Goal: Information Seeking & Learning: Learn about a topic

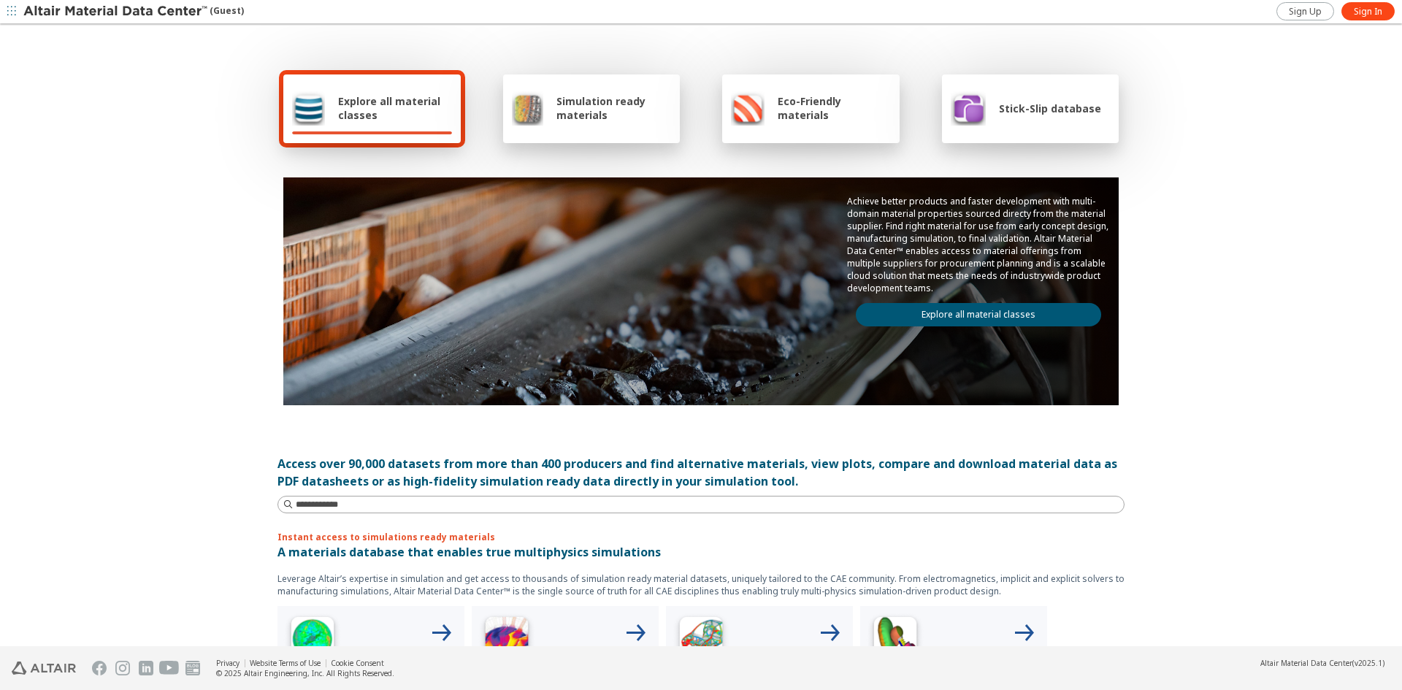
click at [1027, 115] on span "Stick-Slip database" at bounding box center [1050, 108] width 102 height 14
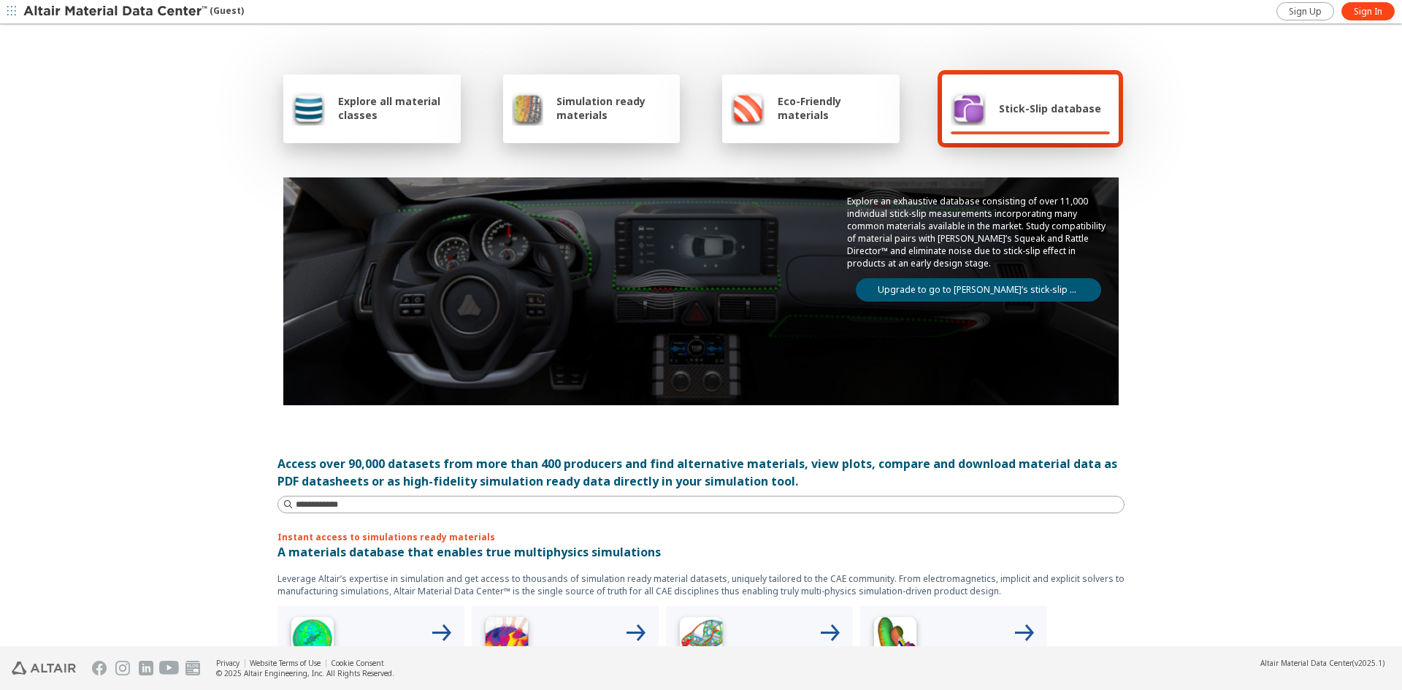
click at [991, 289] on link "Upgrade to go to Altair’s stick-slip database" at bounding box center [978, 289] width 245 height 23
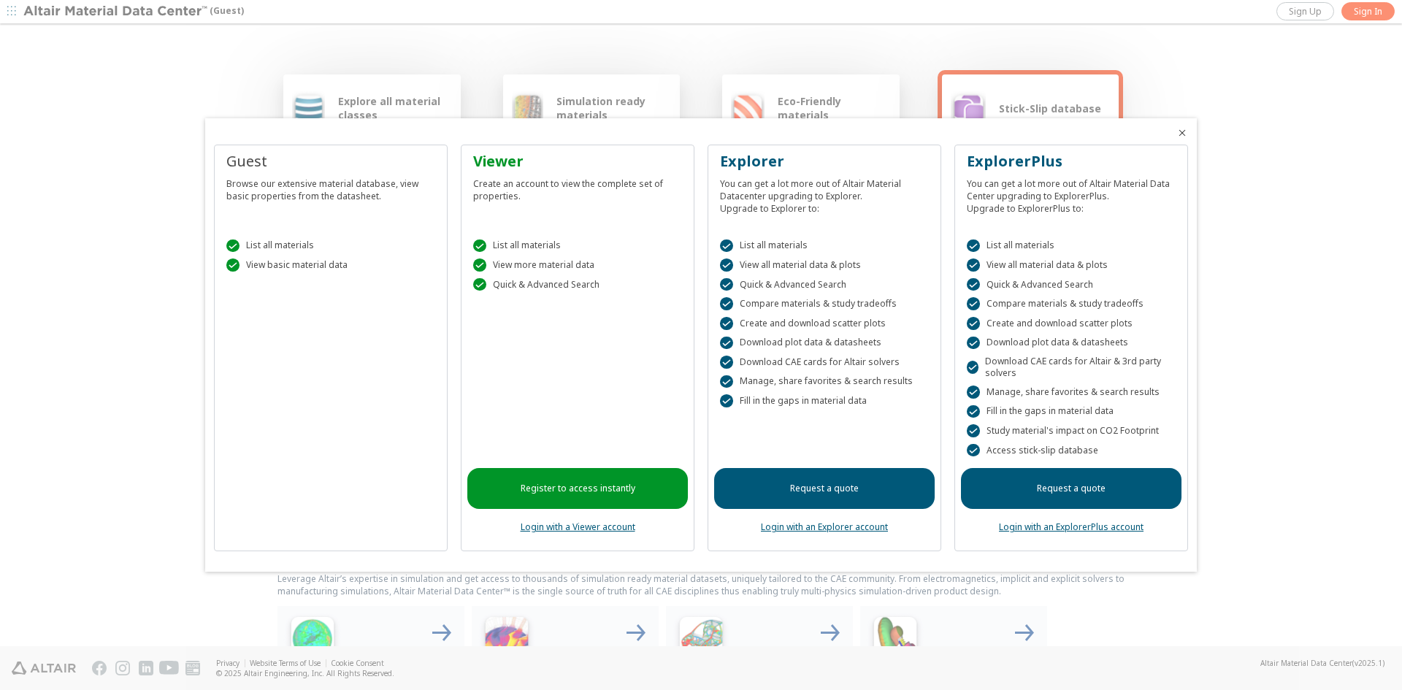
click at [1068, 526] on link "Login with an ExplorerPlus account" at bounding box center [1071, 527] width 145 height 12
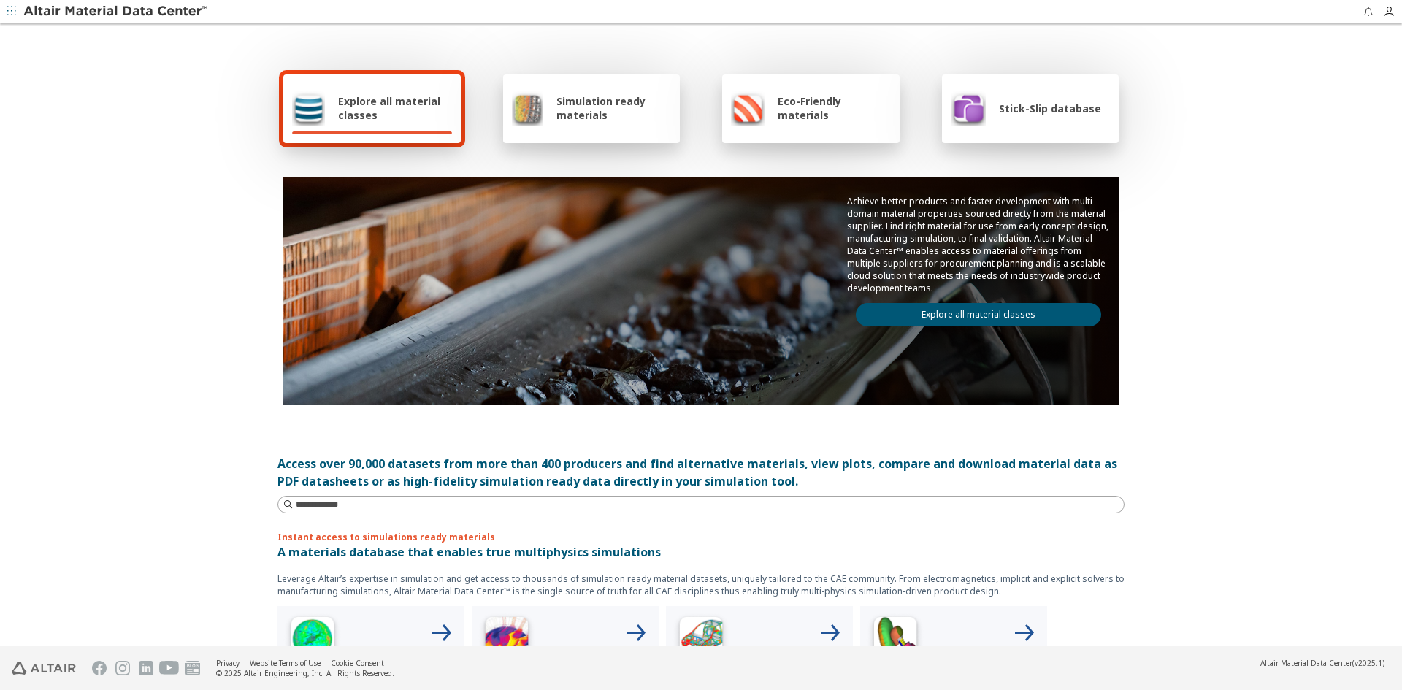
click at [1035, 118] on div "Stick-Slip database" at bounding box center [1026, 108] width 150 height 35
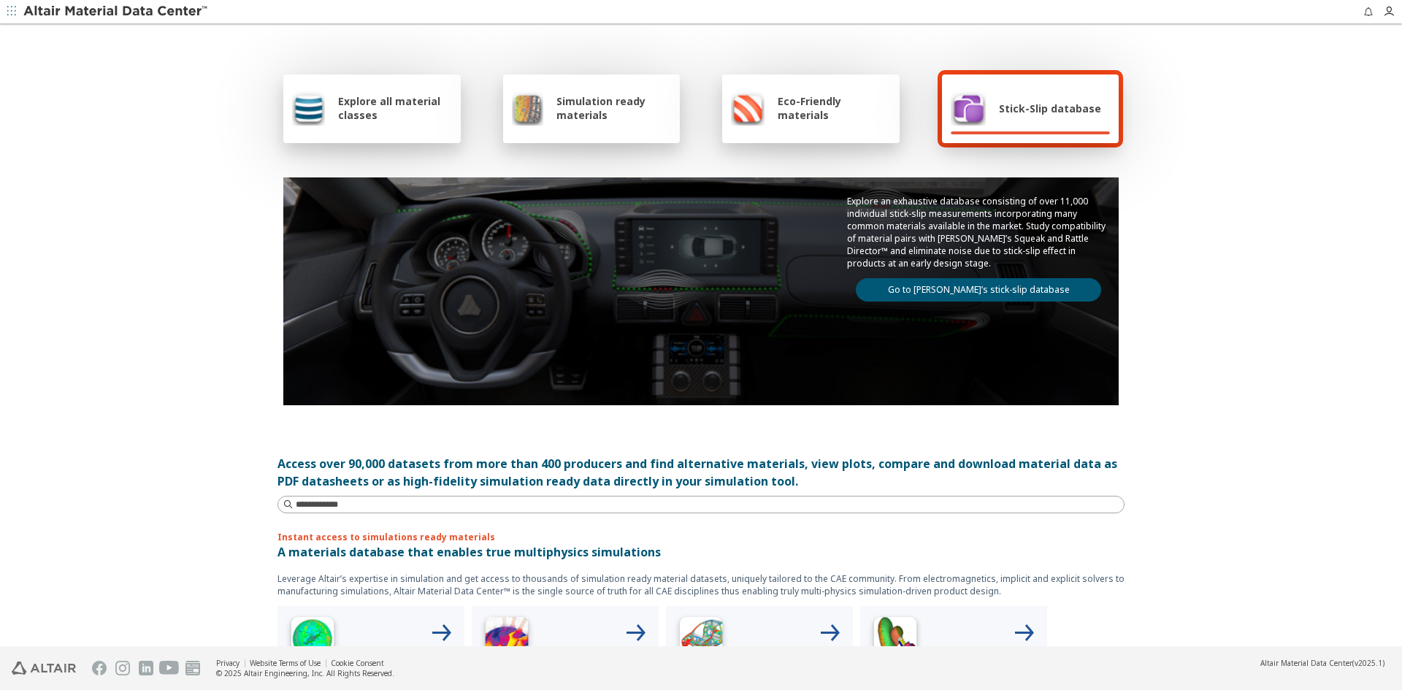
click at [1021, 295] on link "Go to Altair’s stick-slip database" at bounding box center [978, 289] width 245 height 23
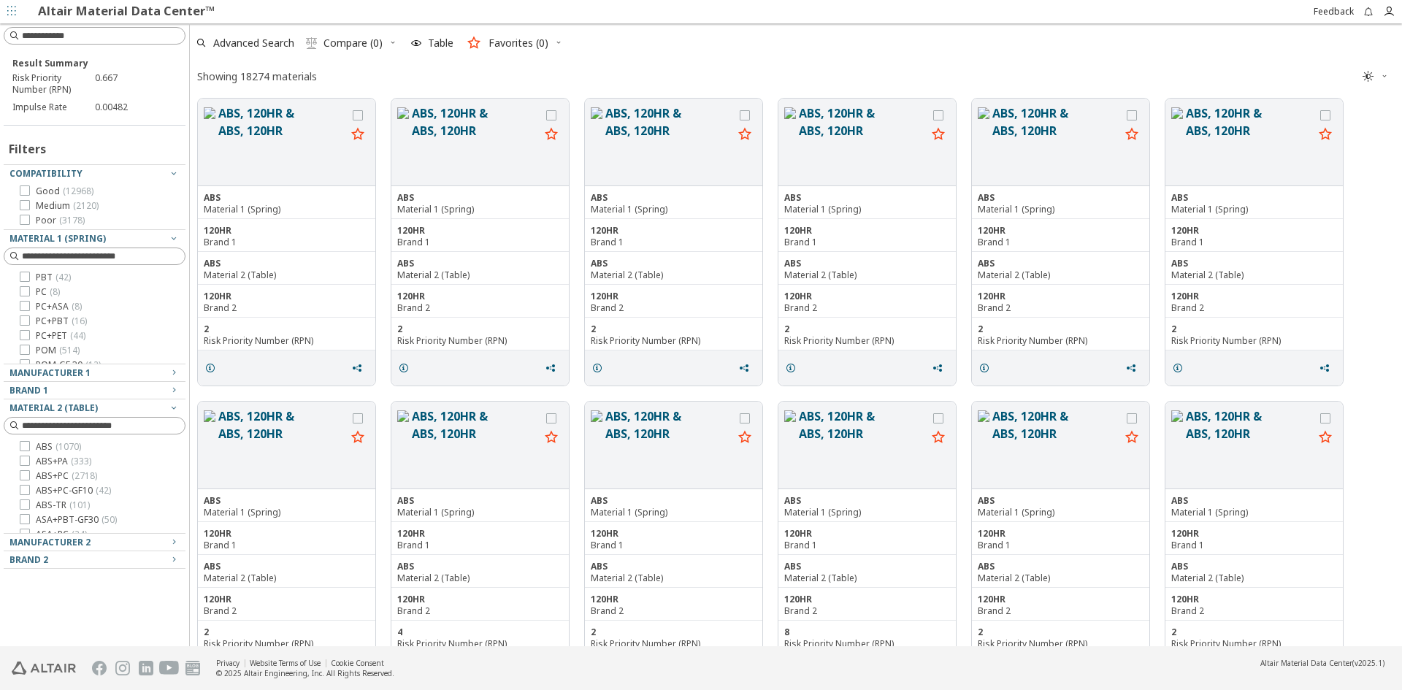
scroll to position [584, 0]
click at [27, 307] on icon at bounding box center [25, 306] width 10 height 10
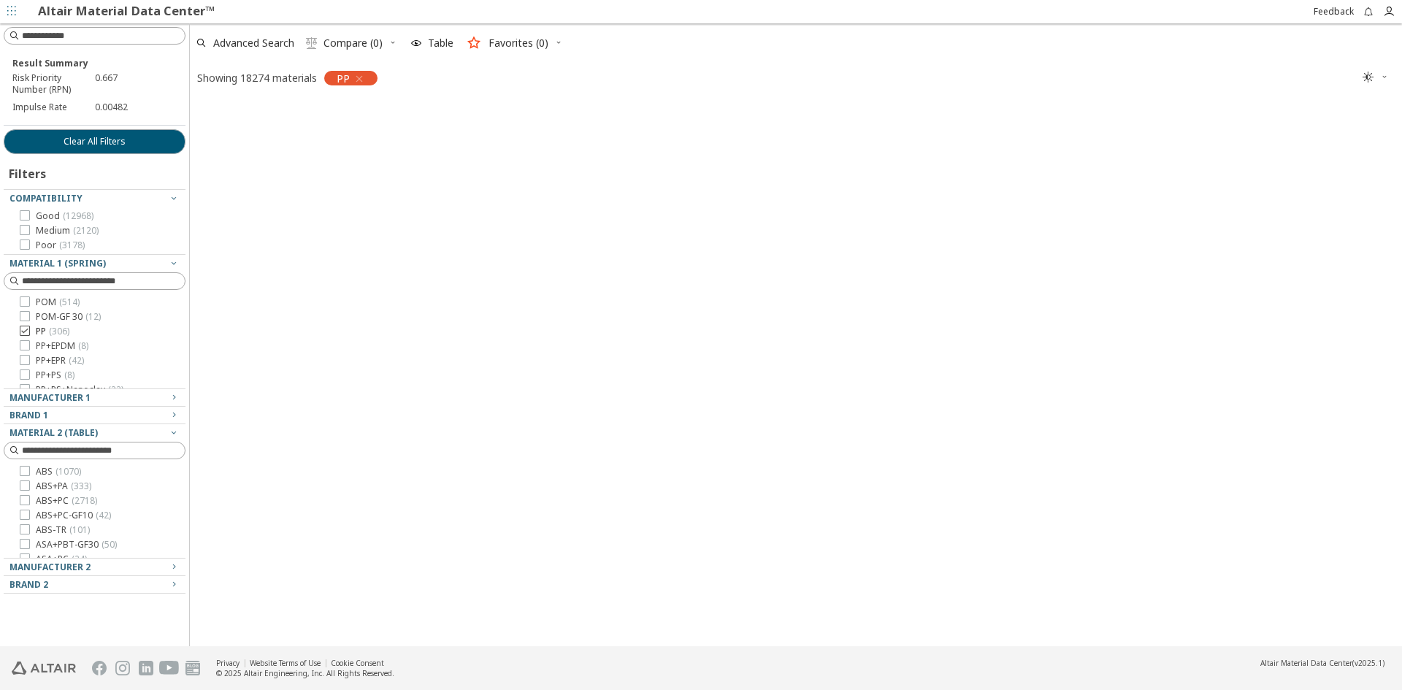
scroll to position [543, 1201]
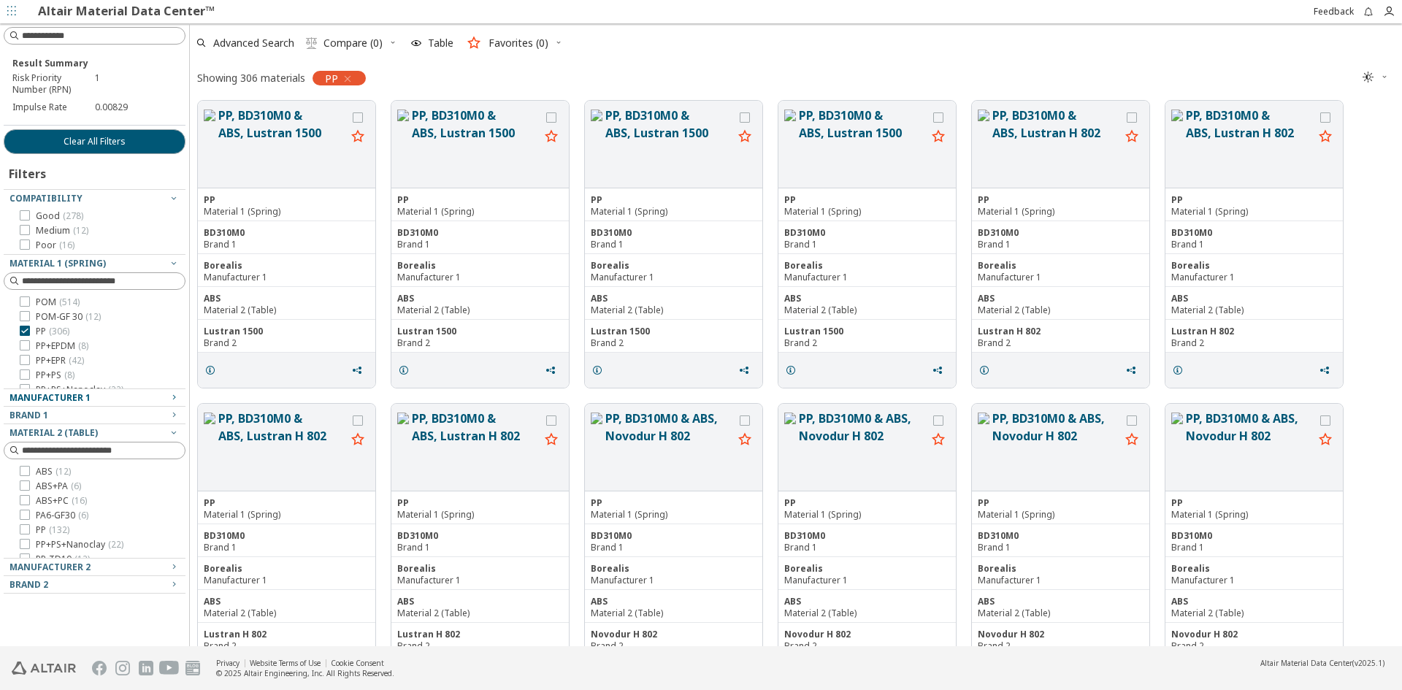
click at [108, 394] on div "Manufacturer 1" at bounding box center [88, 398] width 158 height 12
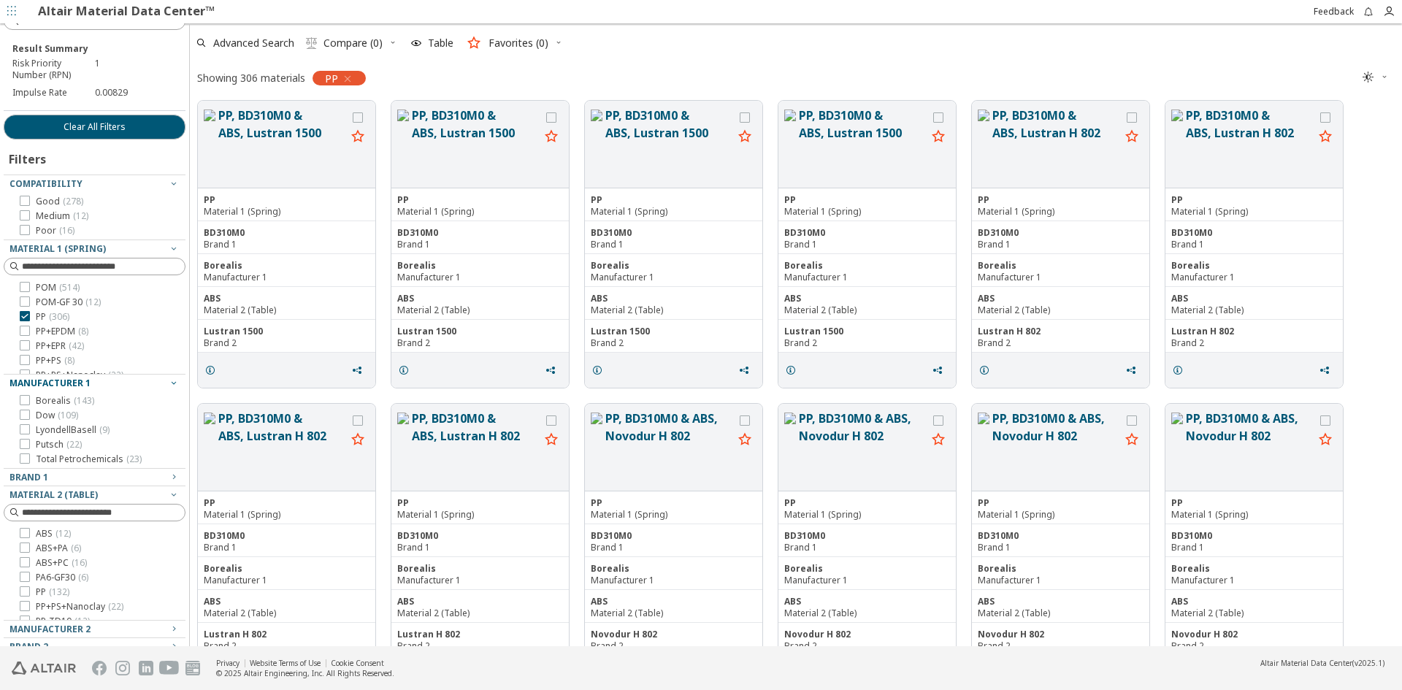
scroll to position [28, 0]
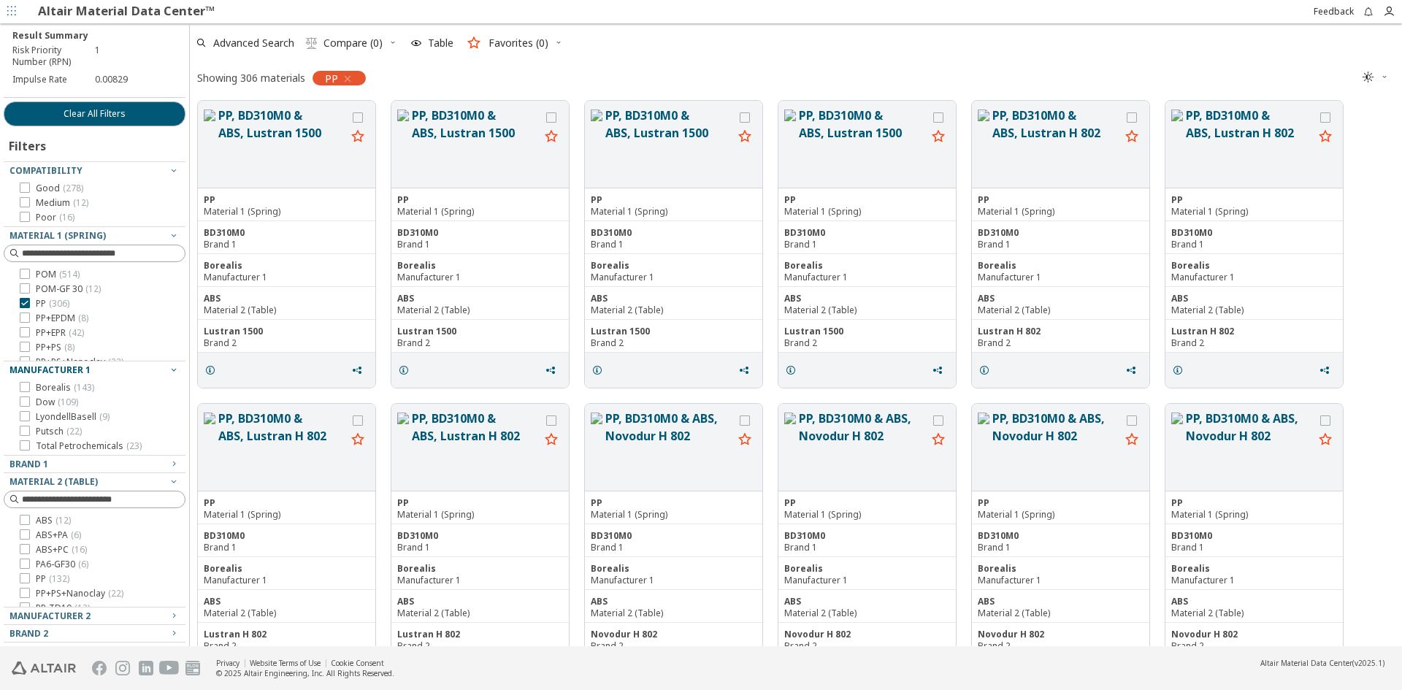
click at [105, 369] on div "Manufacturer 1" at bounding box center [88, 370] width 158 height 12
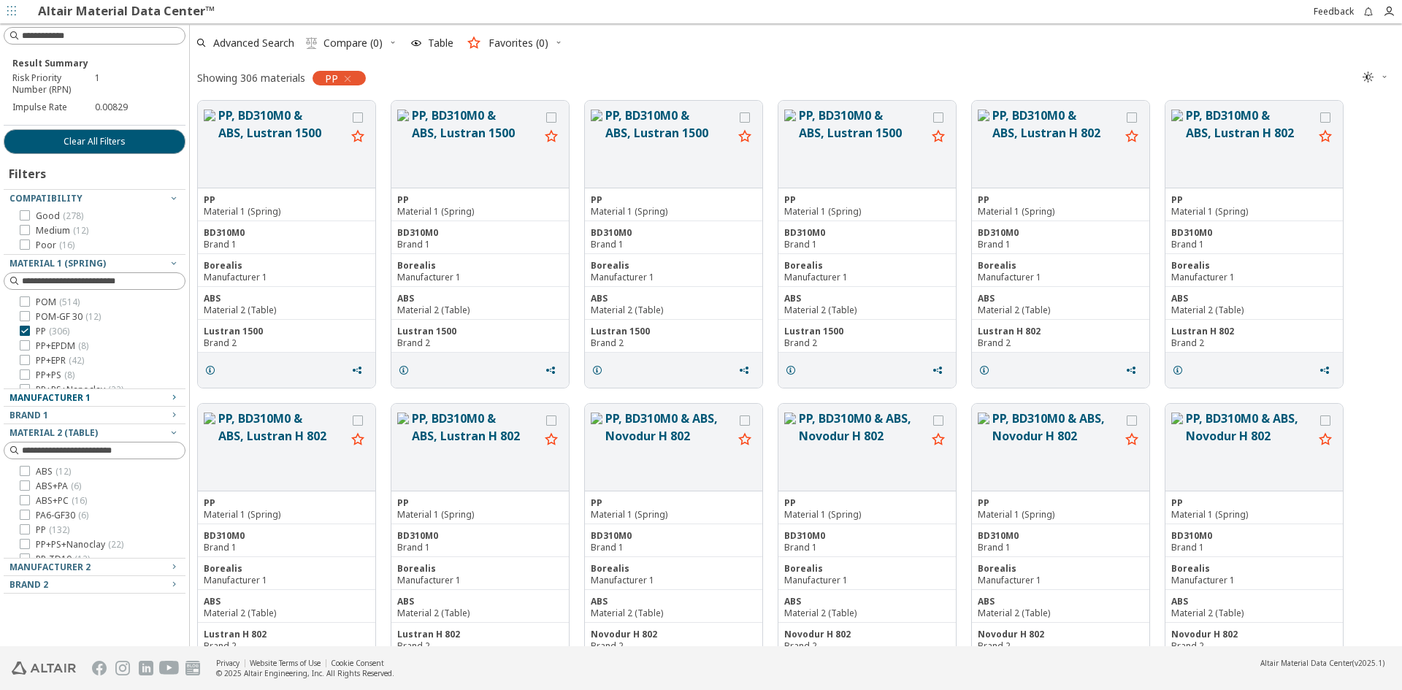
scroll to position [0, 0]
click at [90, 420] on div "Brand 1" at bounding box center [88, 416] width 158 height 12
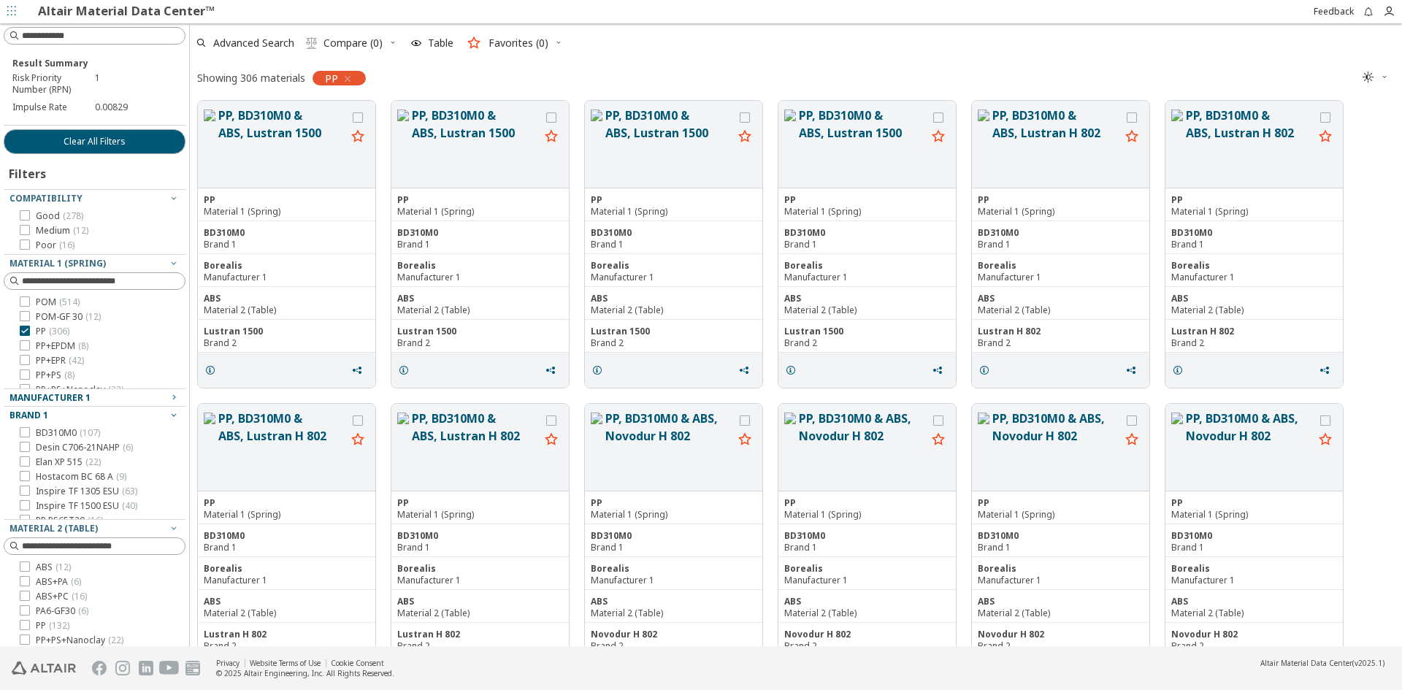
click at [58, 410] on div "Brand 1" at bounding box center [88, 416] width 158 height 12
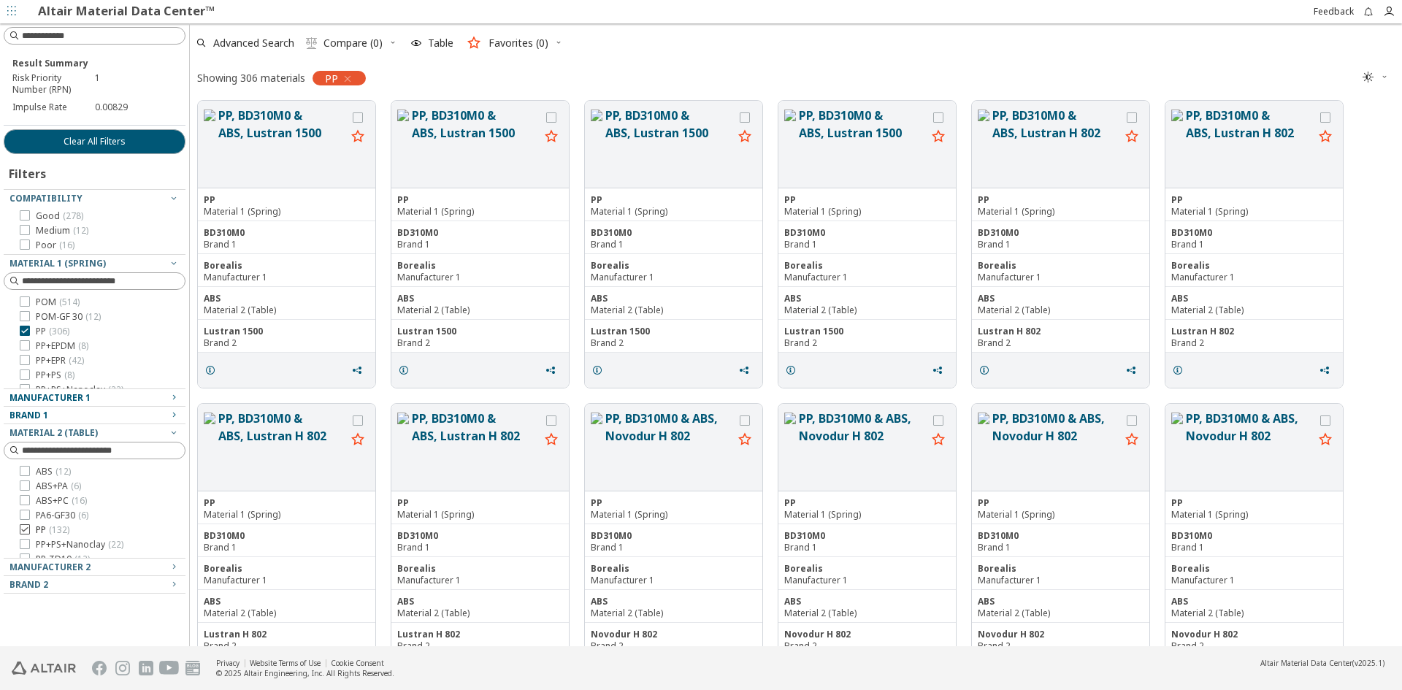
click at [28, 529] on icon at bounding box center [25, 529] width 10 height 10
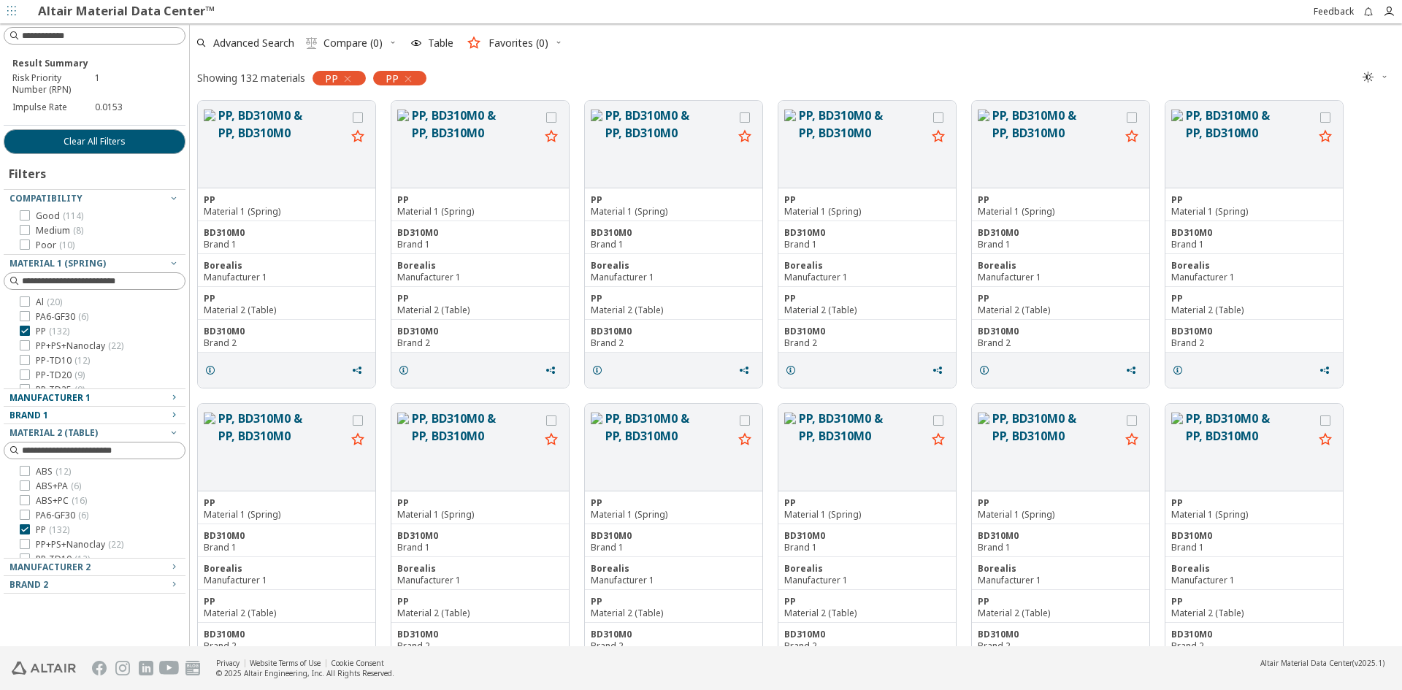
click at [93, 399] on div "Manufacturer 1" at bounding box center [88, 398] width 158 height 12
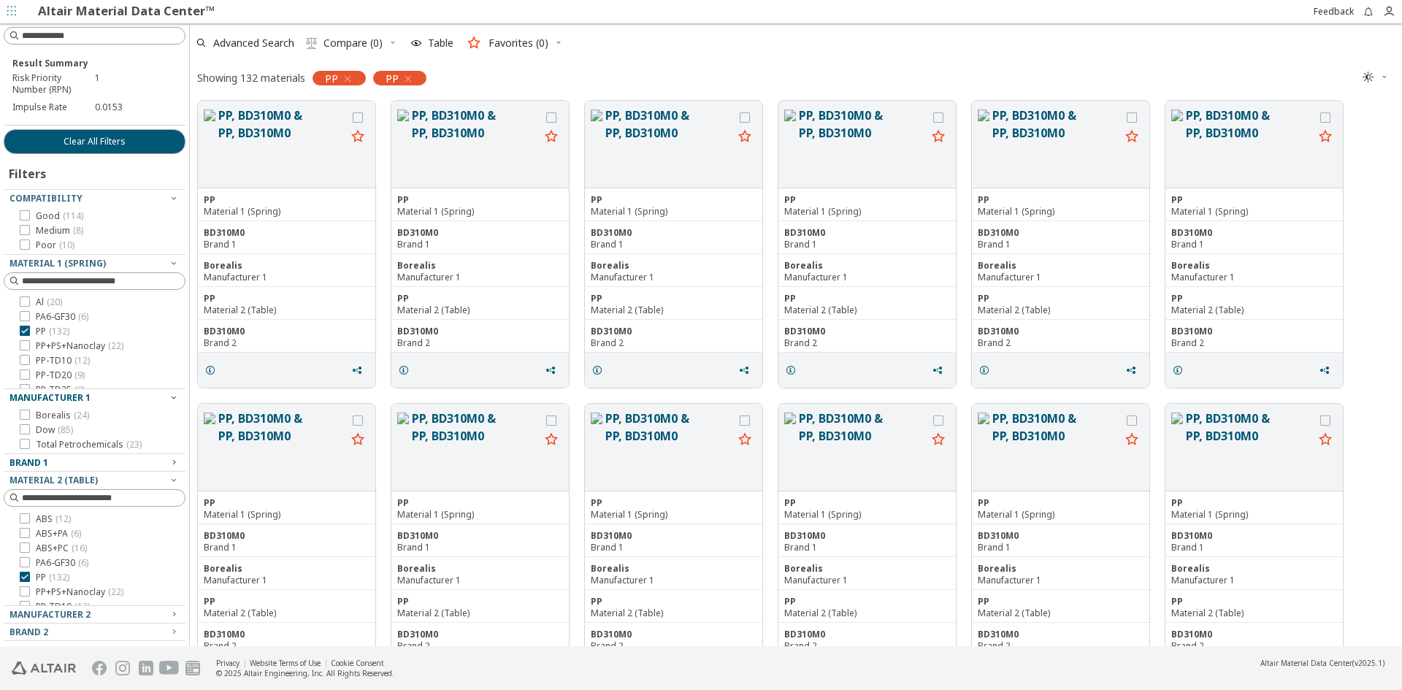
click at [525, 74] on div "Showing 132 materials PP PP " at bounding box center [796, 77] width 1212 height 31
click at [174, 197] on icon "button" at bounding box center [174, 198] width 12 height 12
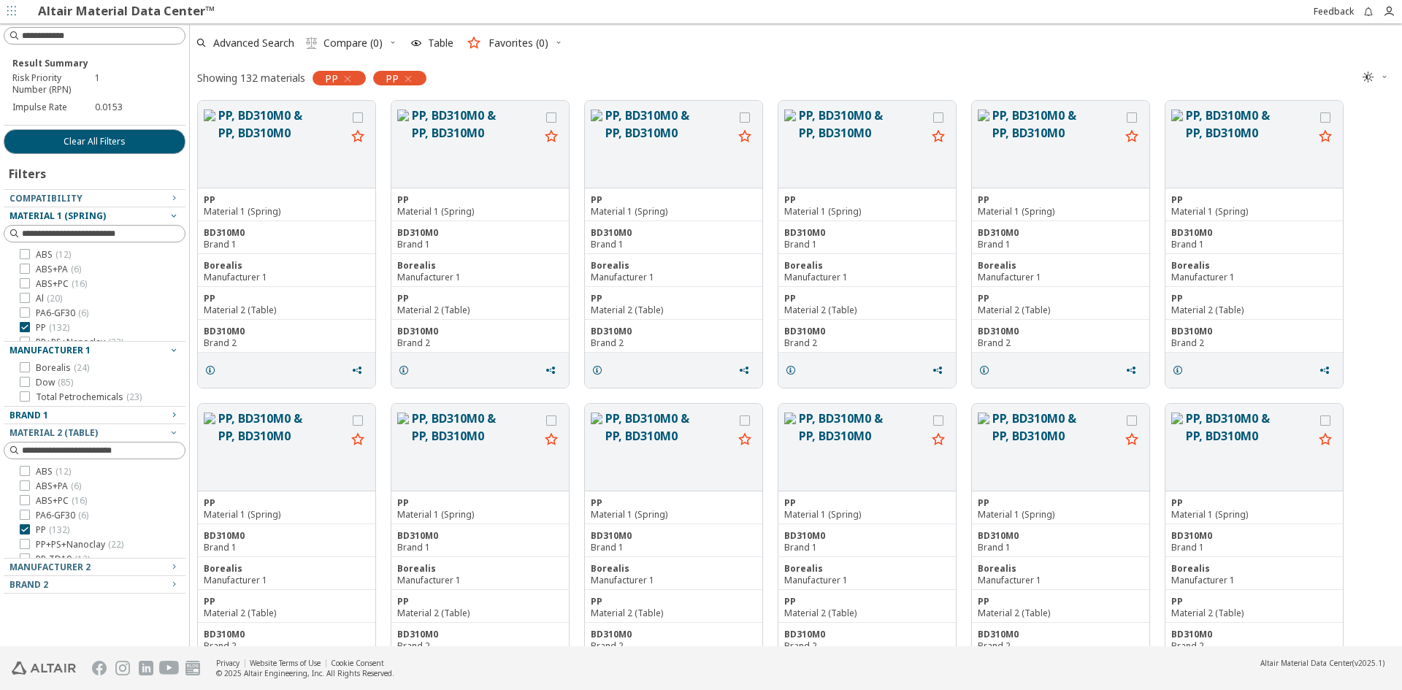
click at [161, 212] on div "Material 1 (Spring)" at bounding box center [88, 216] width 158 height 12
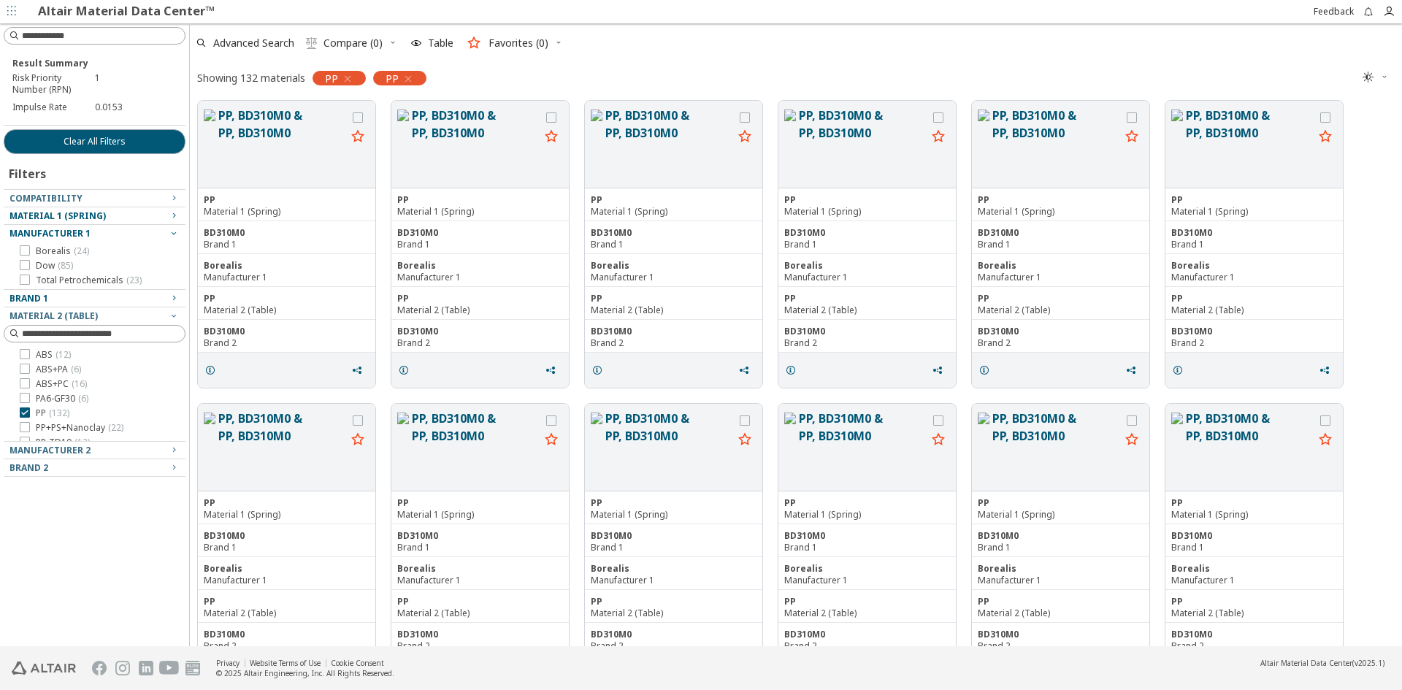
click at [127, 229] on div "Manufacturer 1" at bounding box center [88, 234] width 158 height 12
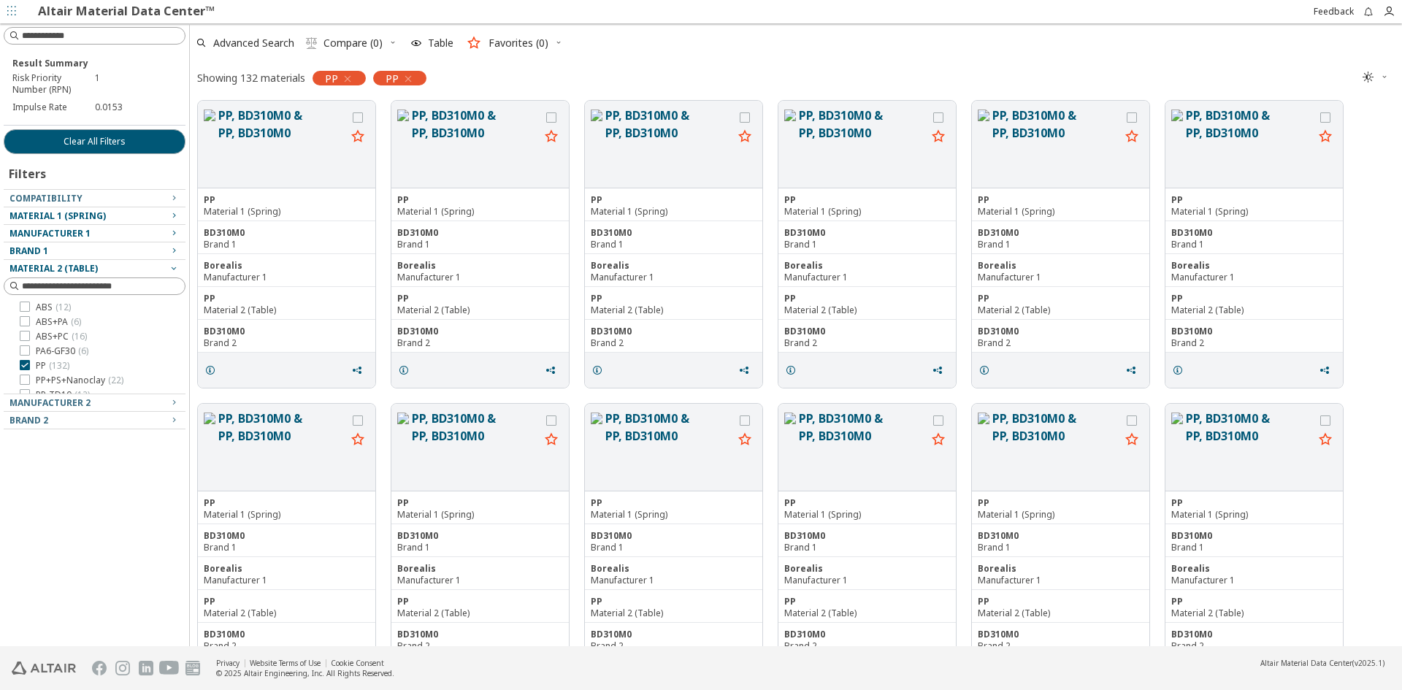
click at [110, 268] on div "Material 2 (Table)" at bounding box center [88, 269] width 158 height 12
click at [110, 197] on div "Compatibility" at bounding box center [88, 199] width 158 height 12
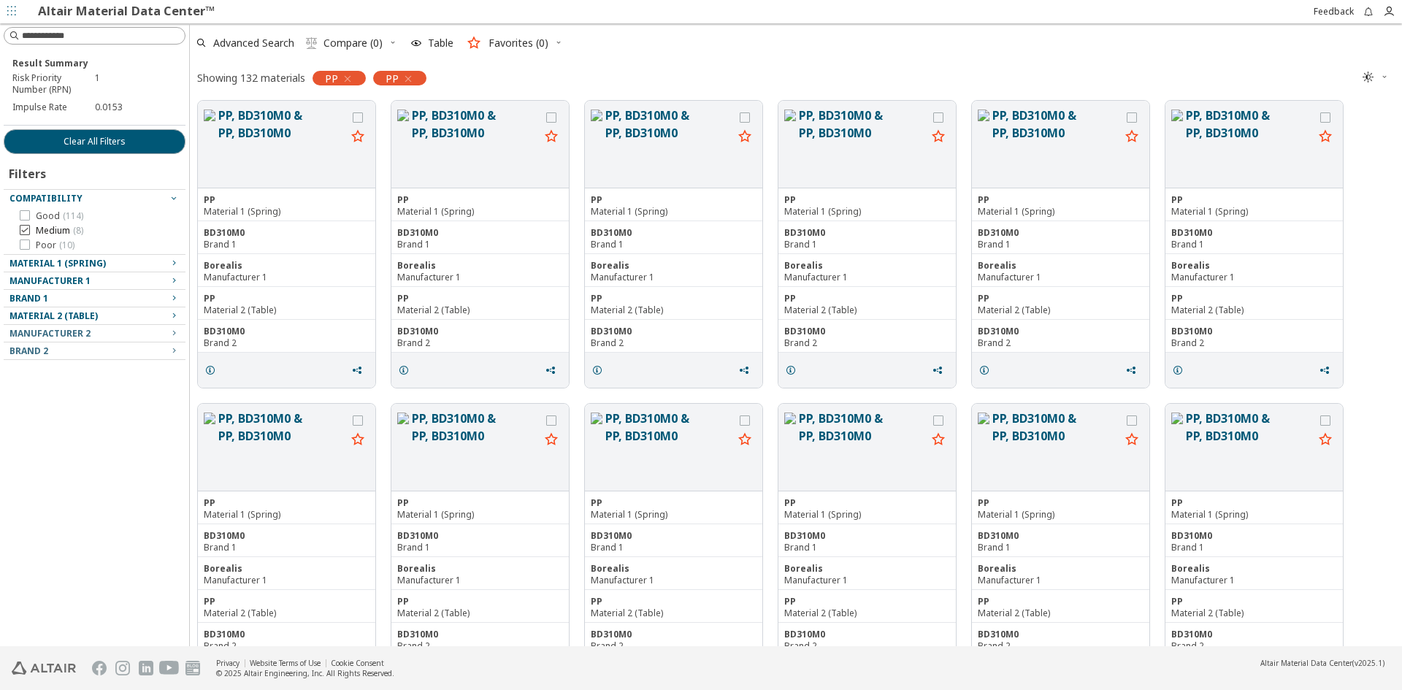
click at [50, 225] on span "Medium ( 8 )" at bounding box center [59, 231] width 47 height 12
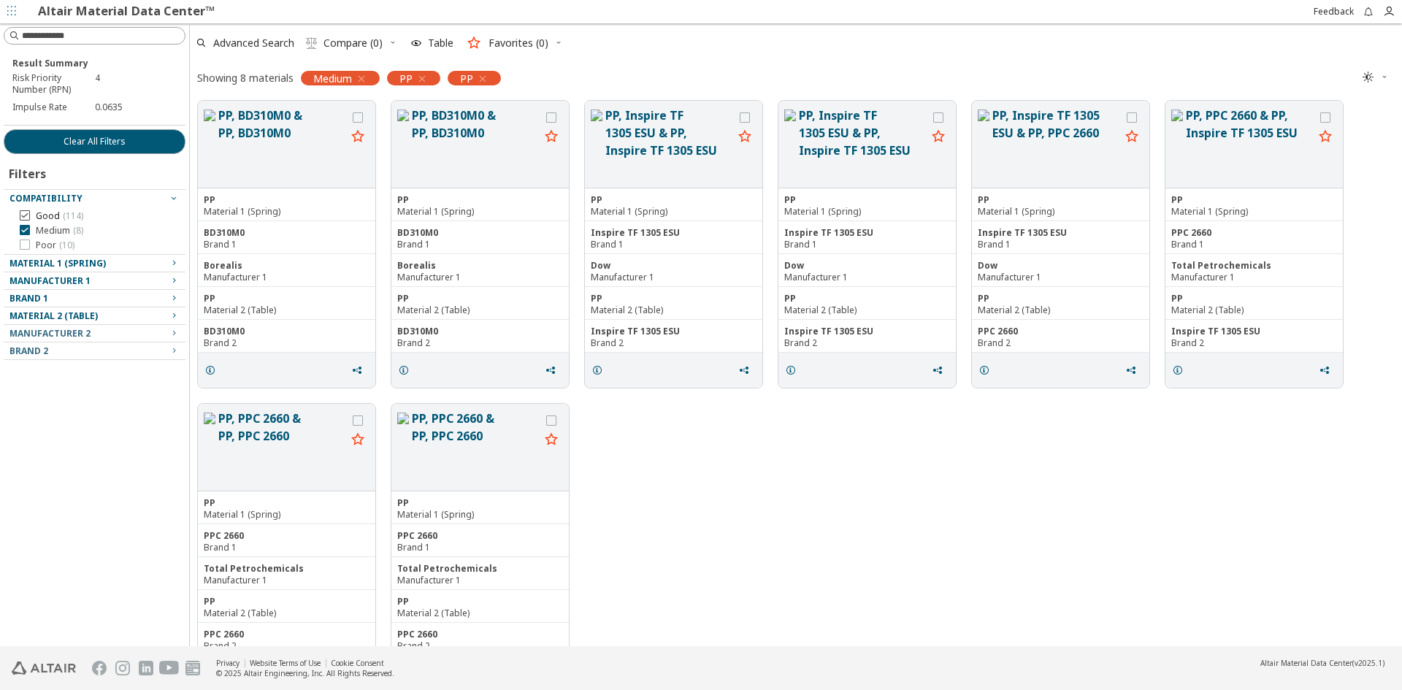
click at [53, 212] on span "Good ( 114 )" at bounding box center [59, 216] width 47 height 12
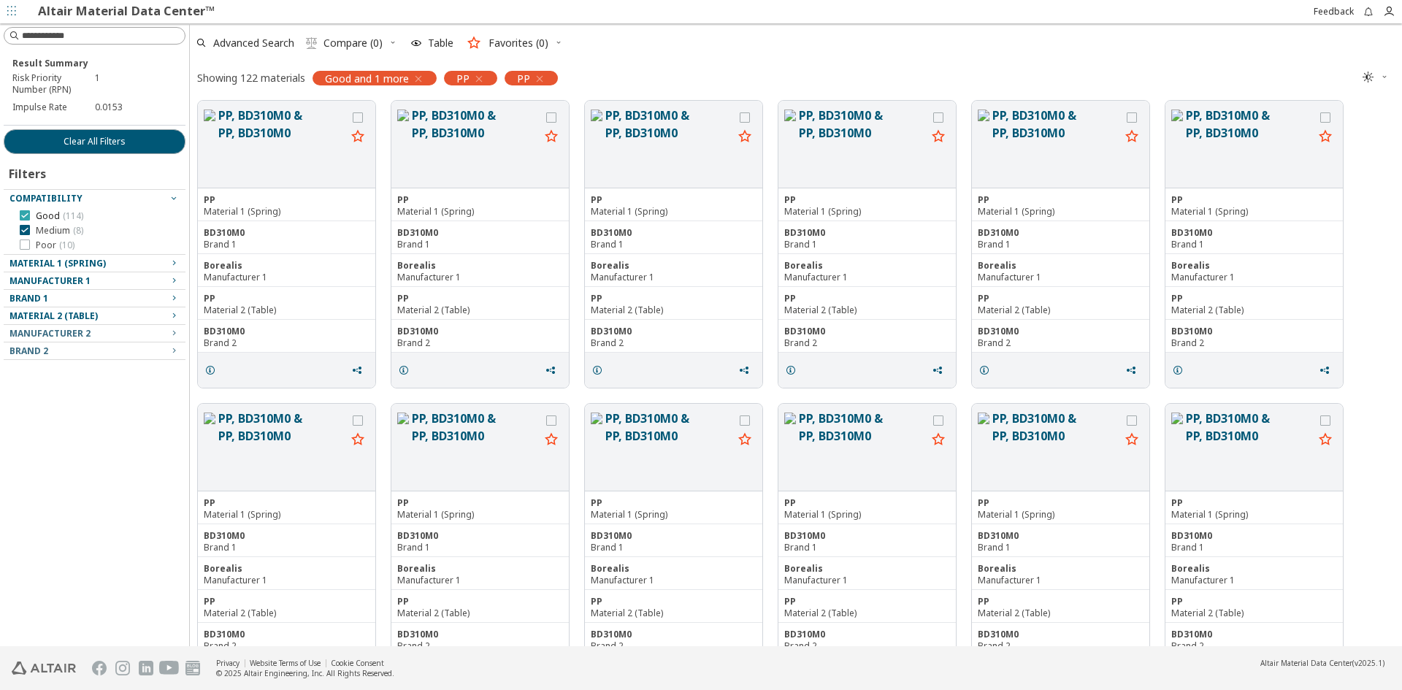
click at [58, 218] on span "Good ( 114 )" at bounding box center [59, 216] width 47 height 12
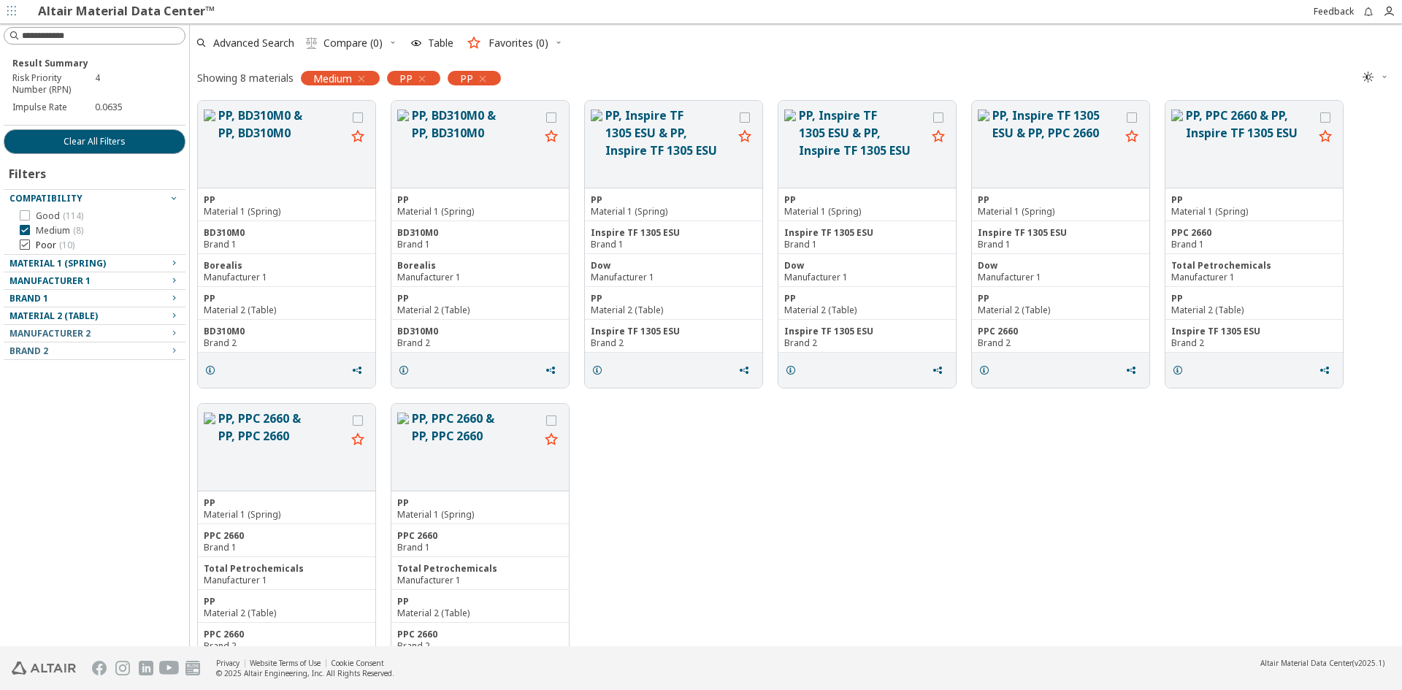
click at [24, 244] on icon at bounding box center [25, 244] width 10 height 10
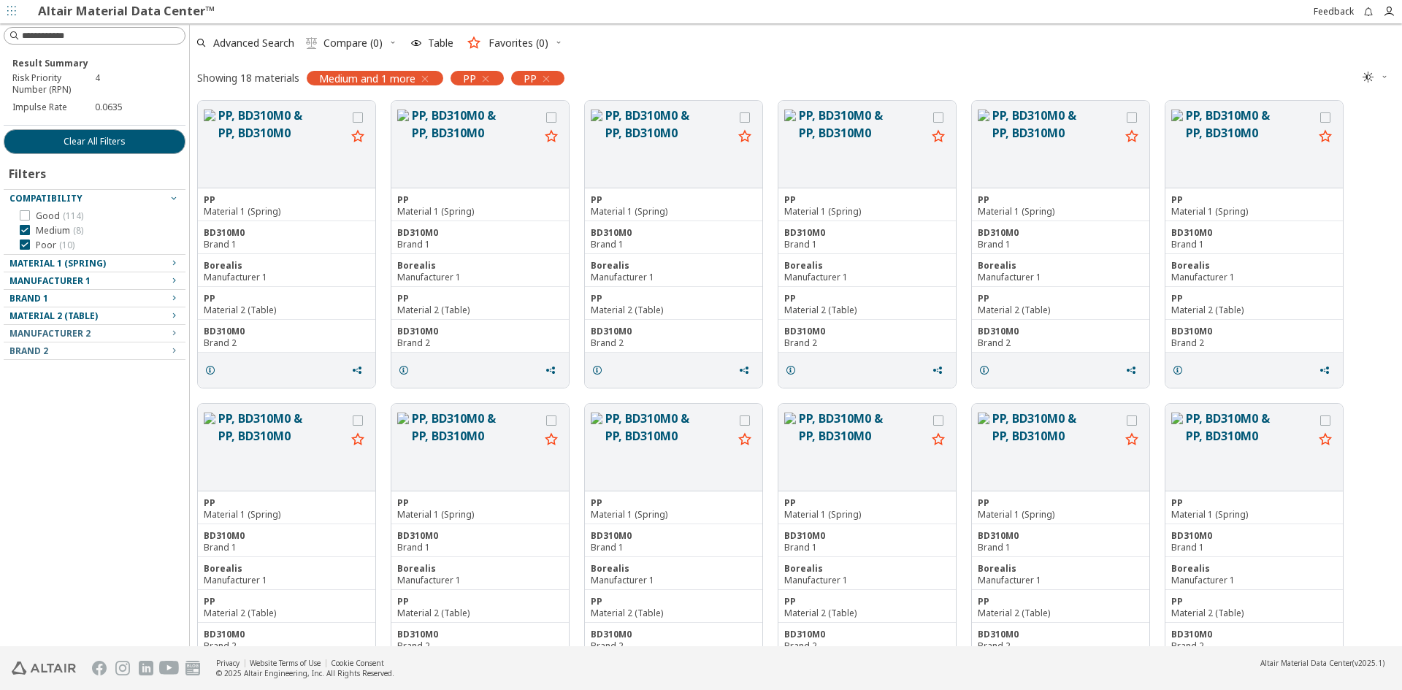
click at [26, 233] on icon at bounding box center [25, 230] width 10 height 10
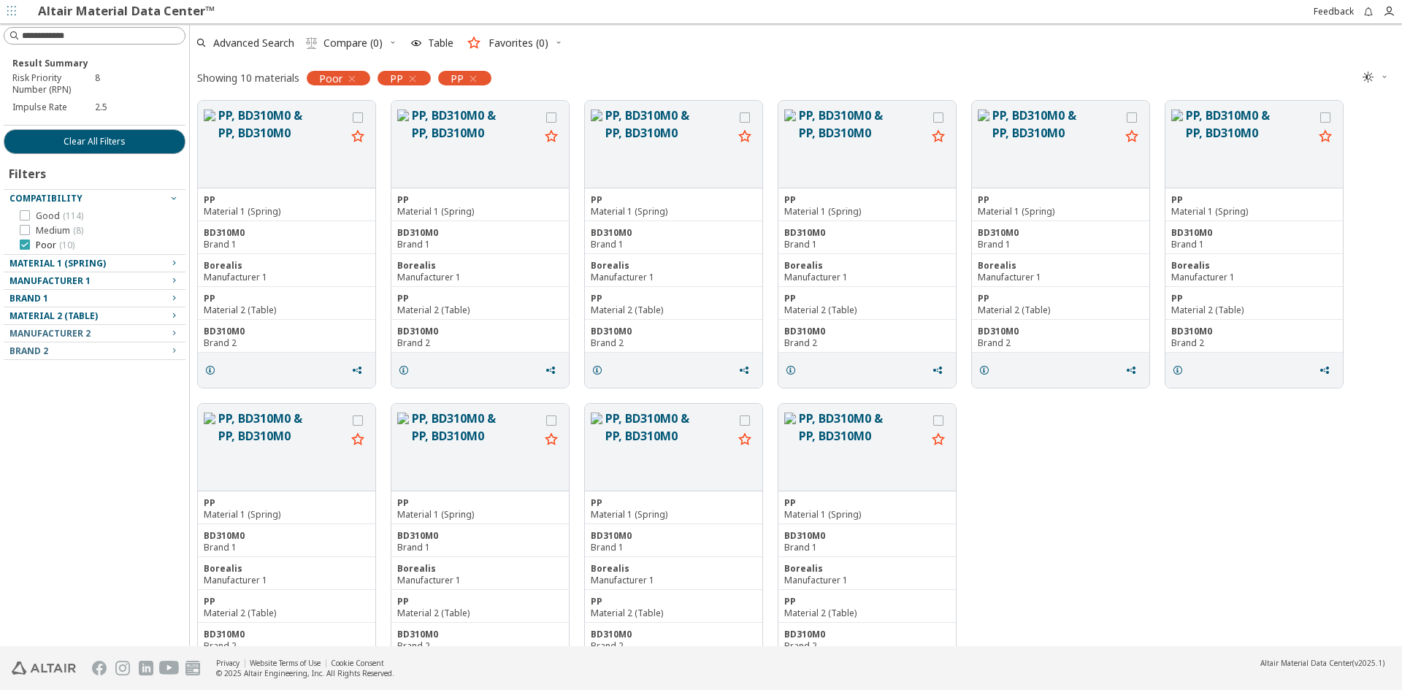
click at [25, 245] on icon at bounding box center [25, 244] width 10 height 10
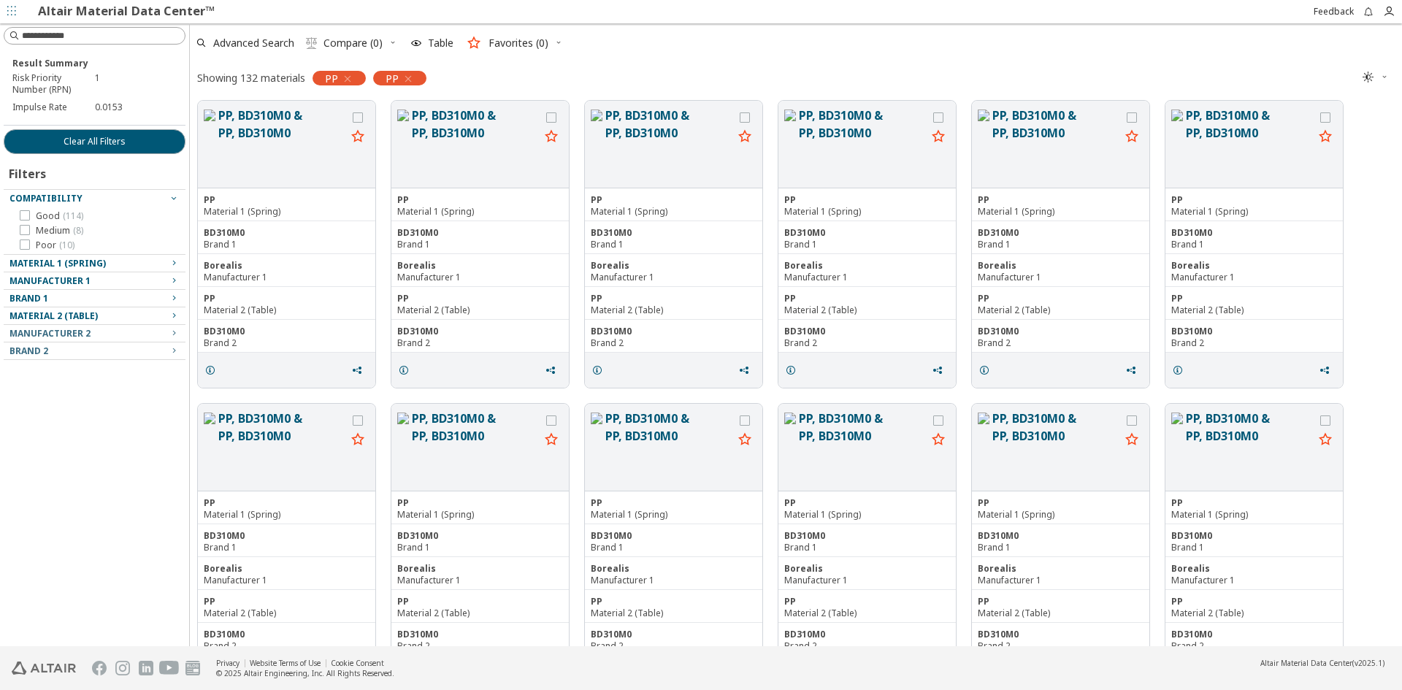
click at [80, 267] on span "Material 1 (Spring)" at bounding box center [57, 263] width 96 height 12
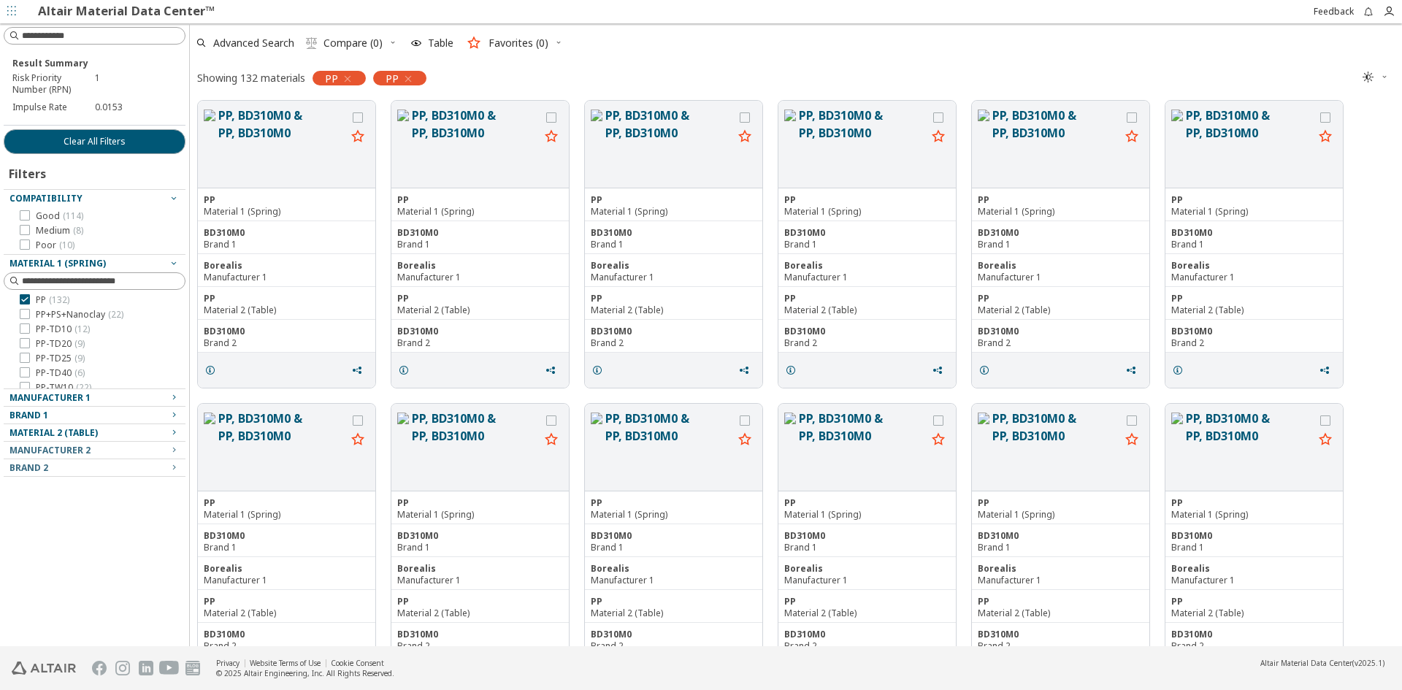
scroll to position [58, 0]
click at [129, 397] on div "Manufacturer 1" at bounding box center [88, 398] width 158 height 12
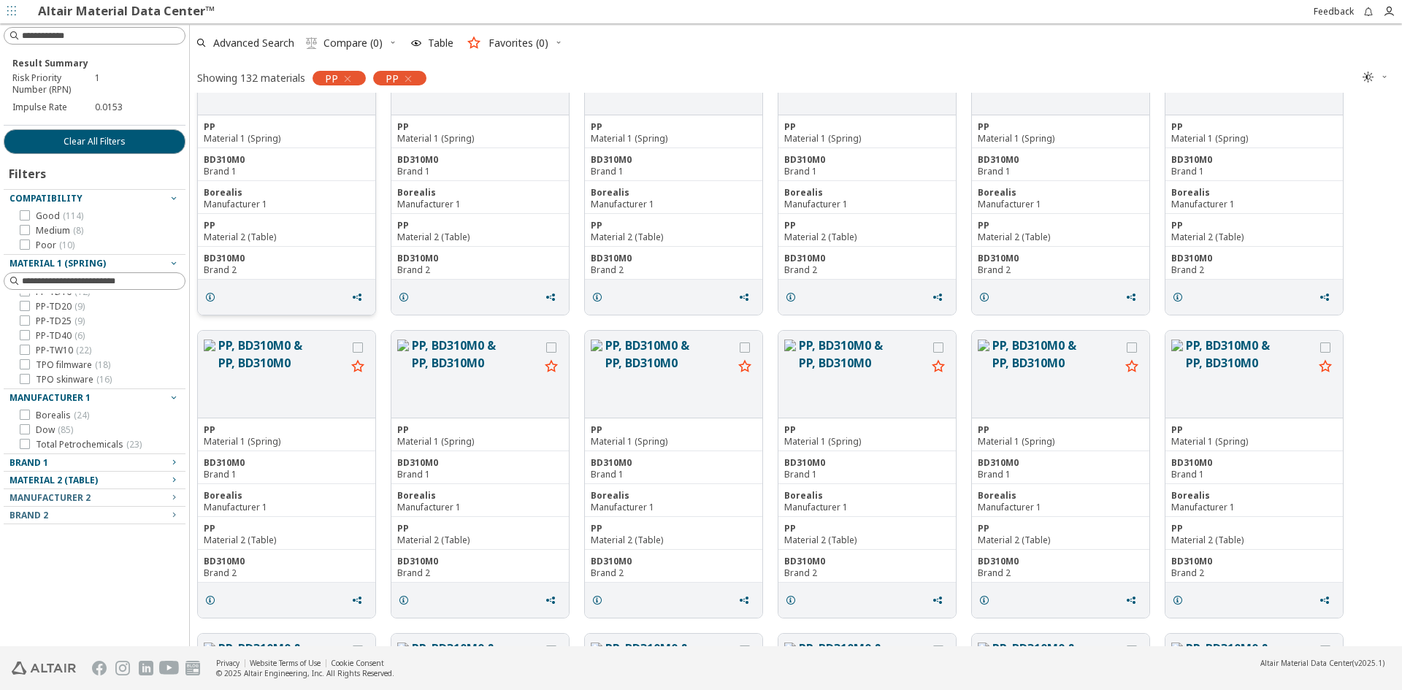
scroll to position [0, 0]
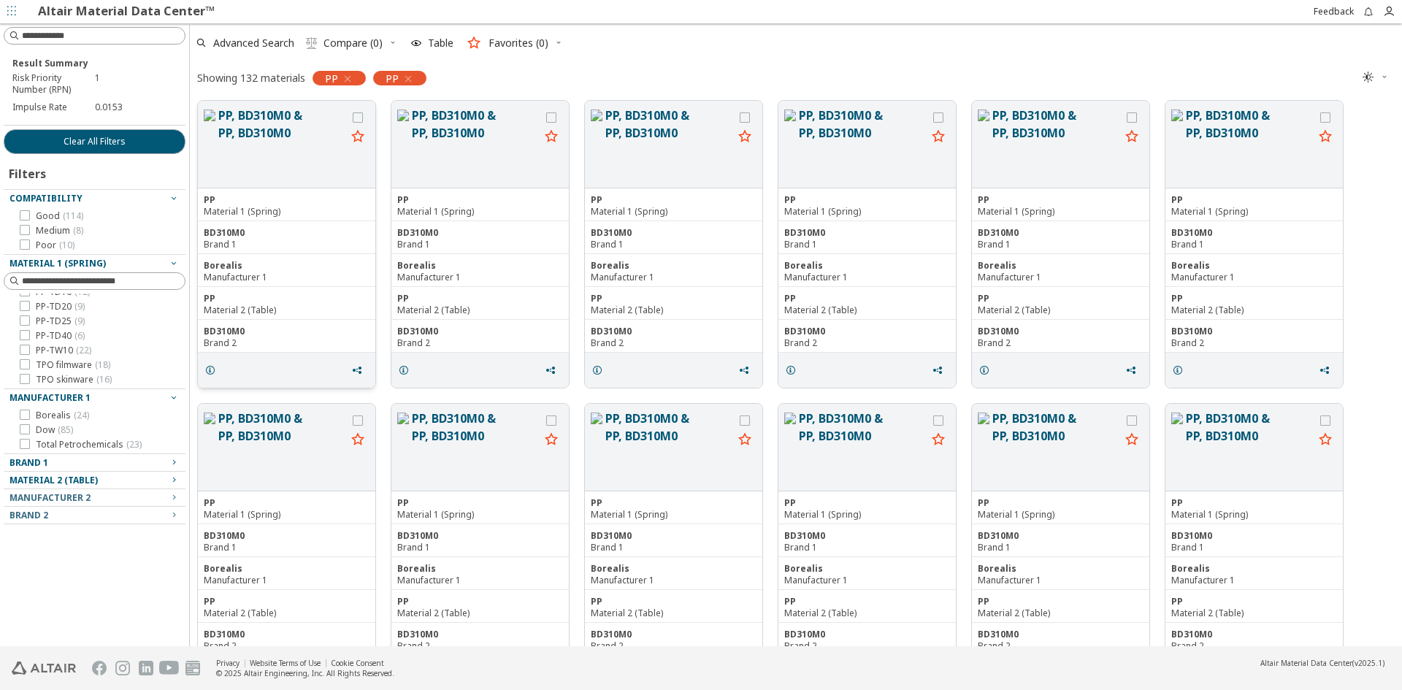
click at [290, 131] on button "PP, BD310M0 & PP, BD310M0" at bounding box center [282, 144] width 128 height 75
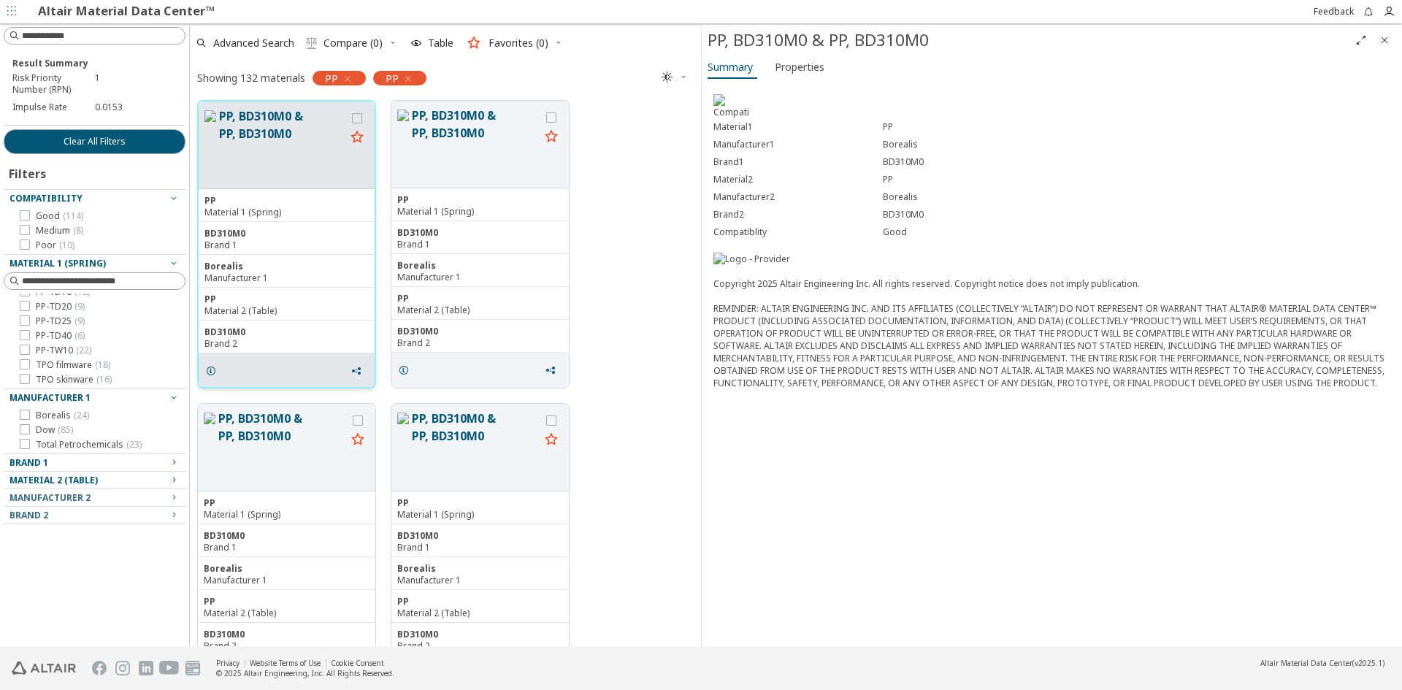
click at [264, 112] on button "PP, BD310M0 & PP, BD310M0" at bounding box center [282, 144] width 126 height 75
click at [319, 169] on button "PP, BD310M0 & PP, BD310M0" at bounding box center [282, 144] width 126 height 75
click at [798, 66] on span "Properties" at bounding box center [800, 66] width 50 height 23
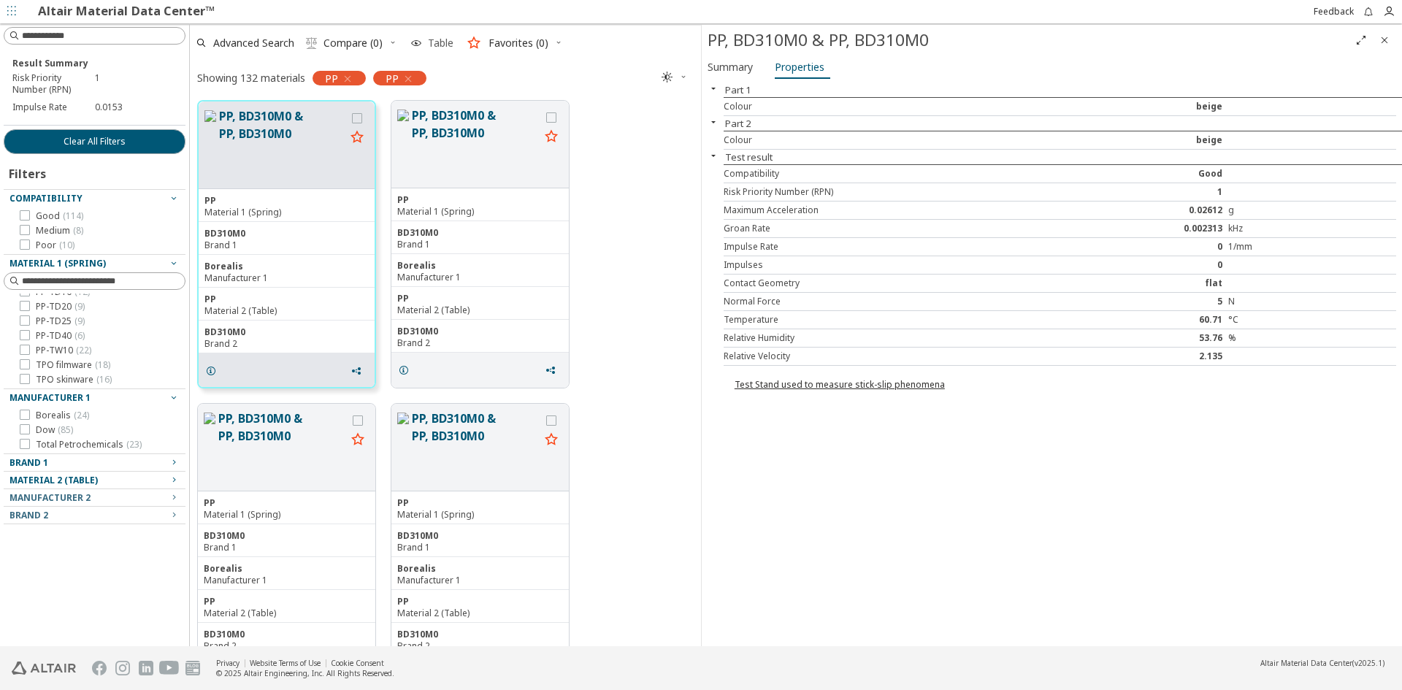
click at [431, 47] on span "Table" at bounding box center [441, 43] width 26 height 10
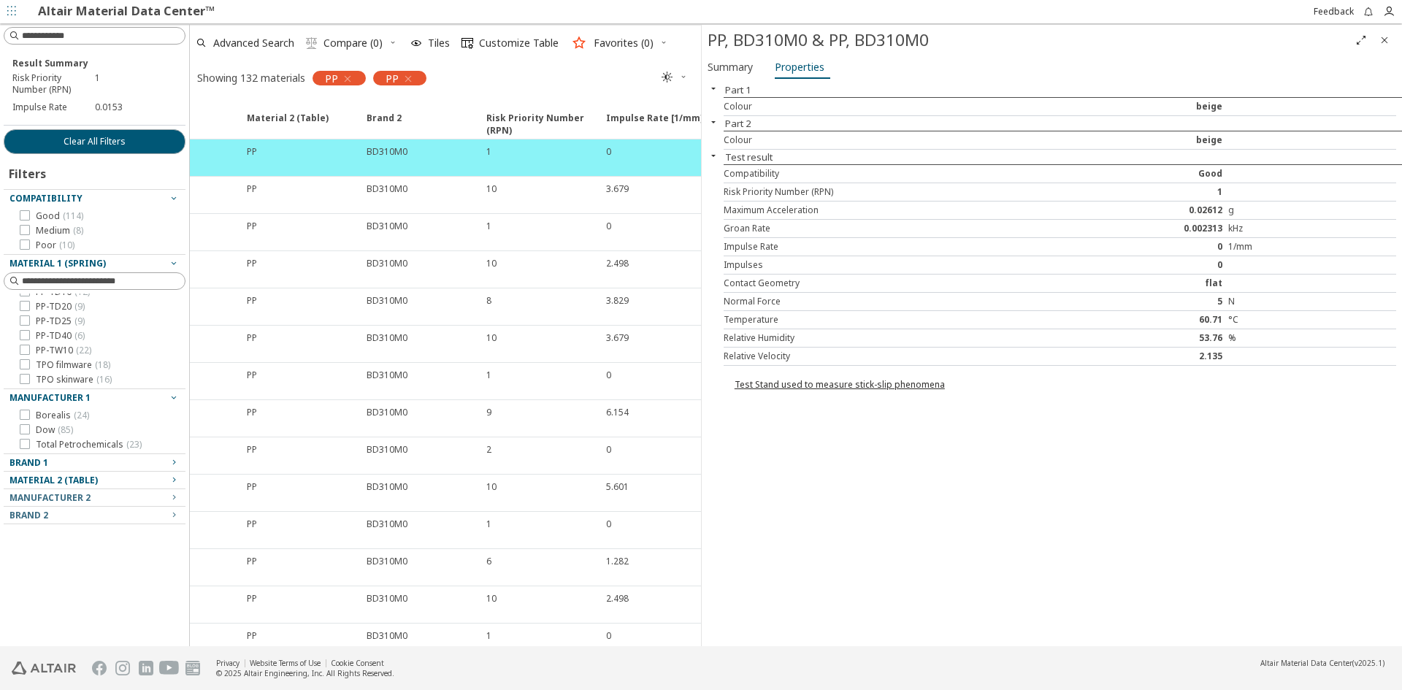
scroll to position [0, 519]
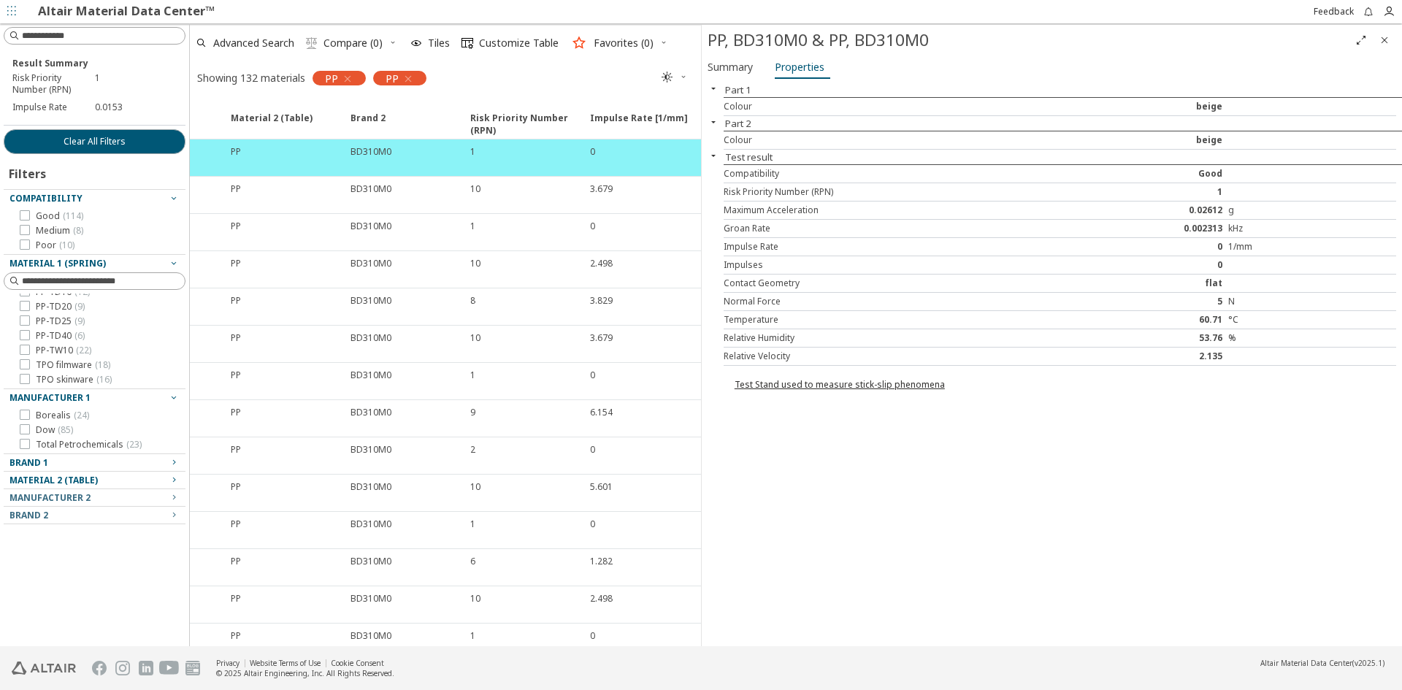
click at [674, 77] on span "" at bounding box center [675, 77] width 32 height 23
click at [668, 107] on span "Light" at bounding box center [720, 101] width 117 height 23
click at [671, 77] on icon "" at bounding box center [668, 78] width 12 height 12
click at [680, 117] on span "Light Blue" at bounding box center [720, 124] width 117 height 23
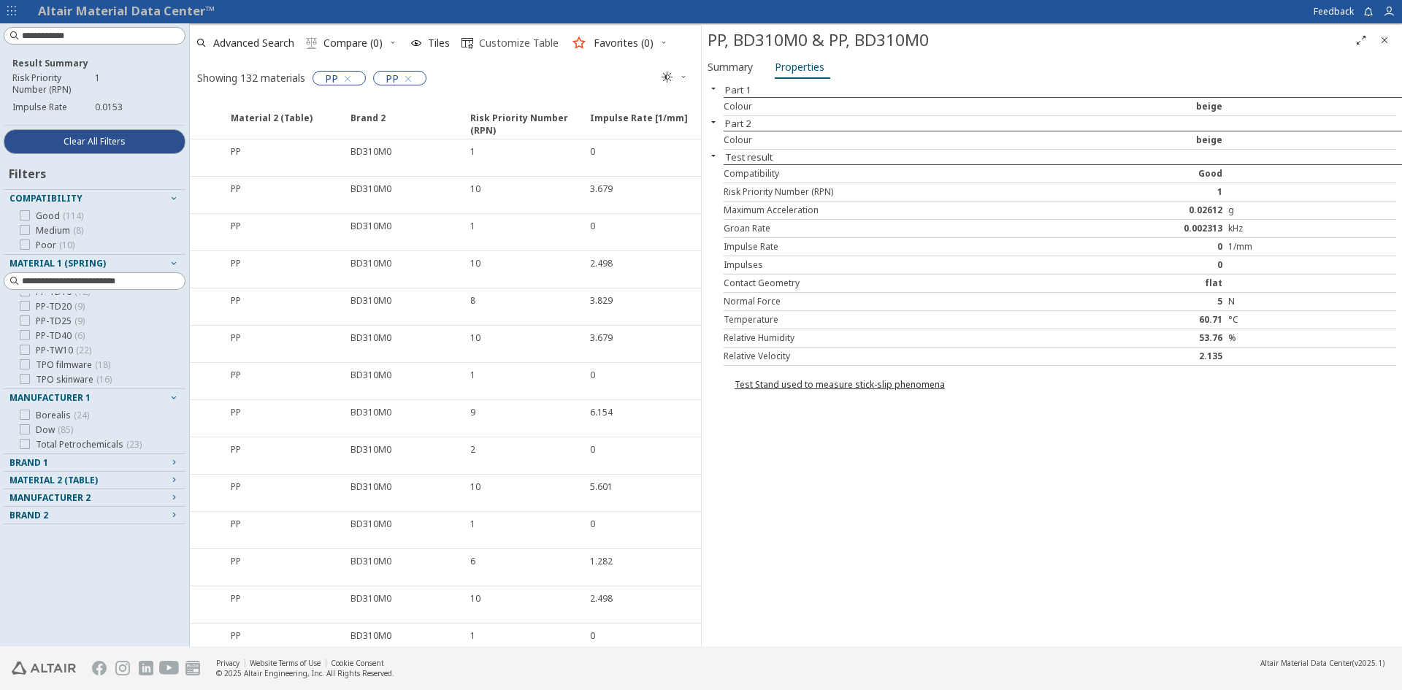
click at [542, 46] on span "Customize Table" at bounding box center [519, 43] width 80 height 10
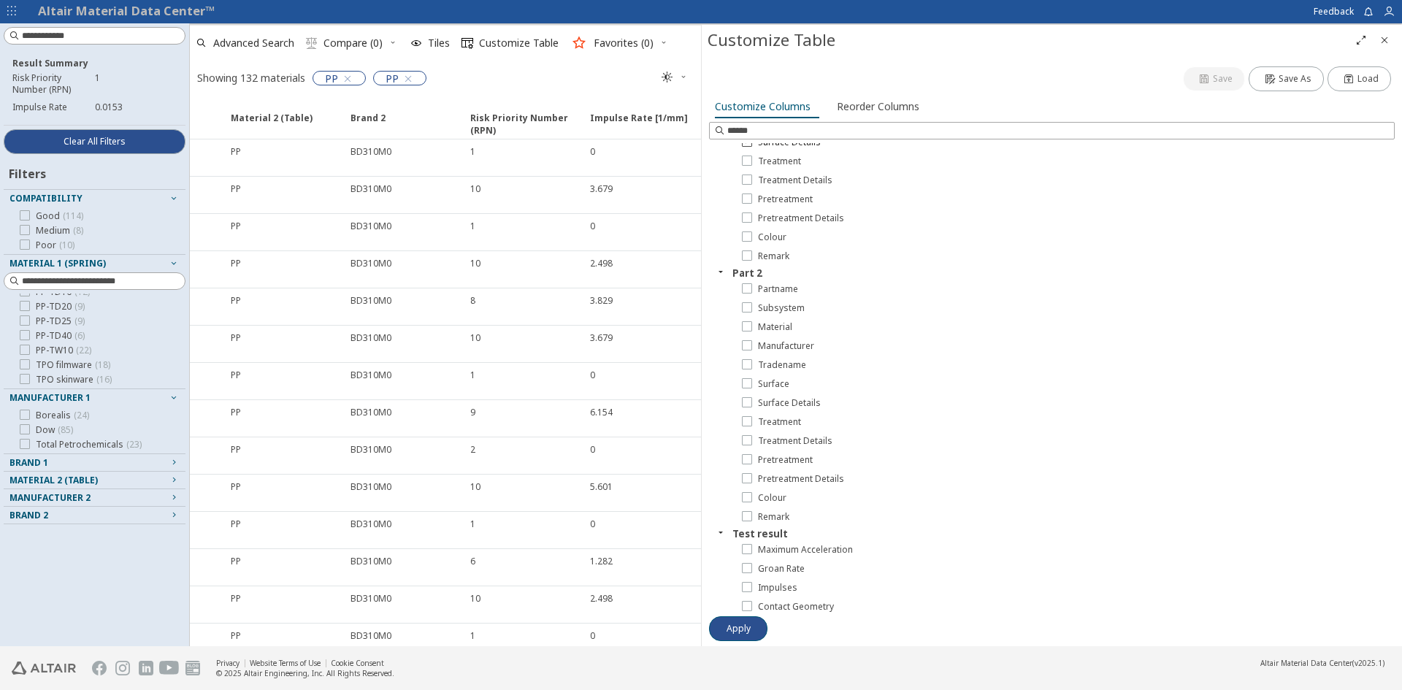
scroll to position [388, 0]
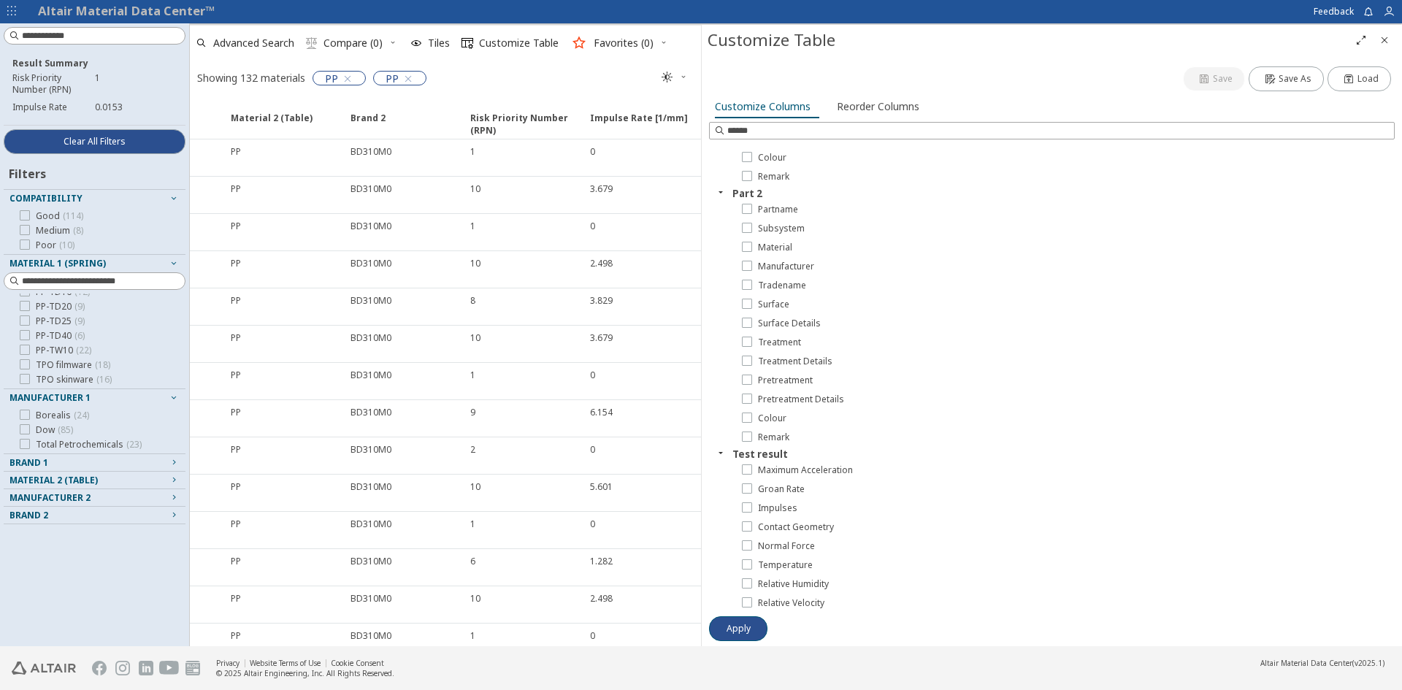
click at [1380, 38] on icon "Close" at bounding box center [1385, 40] width 12 height 12
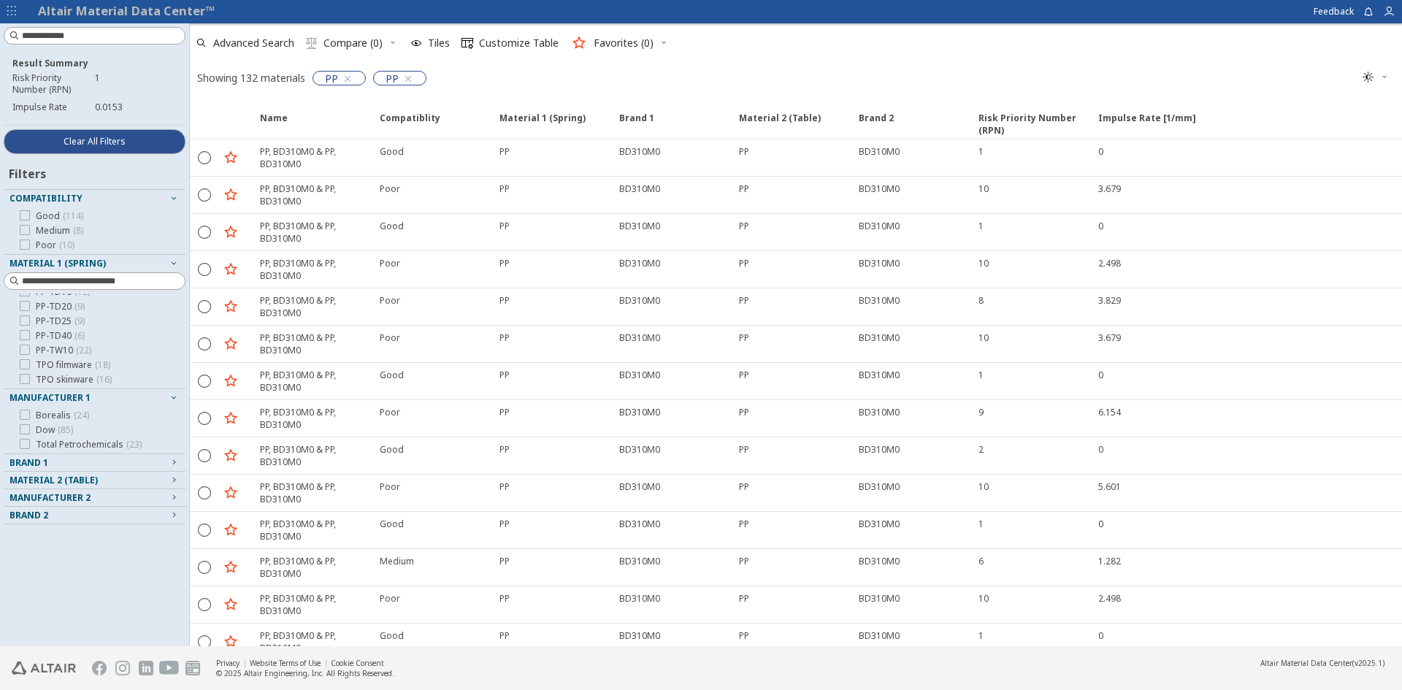
scroll to position [0, 0]
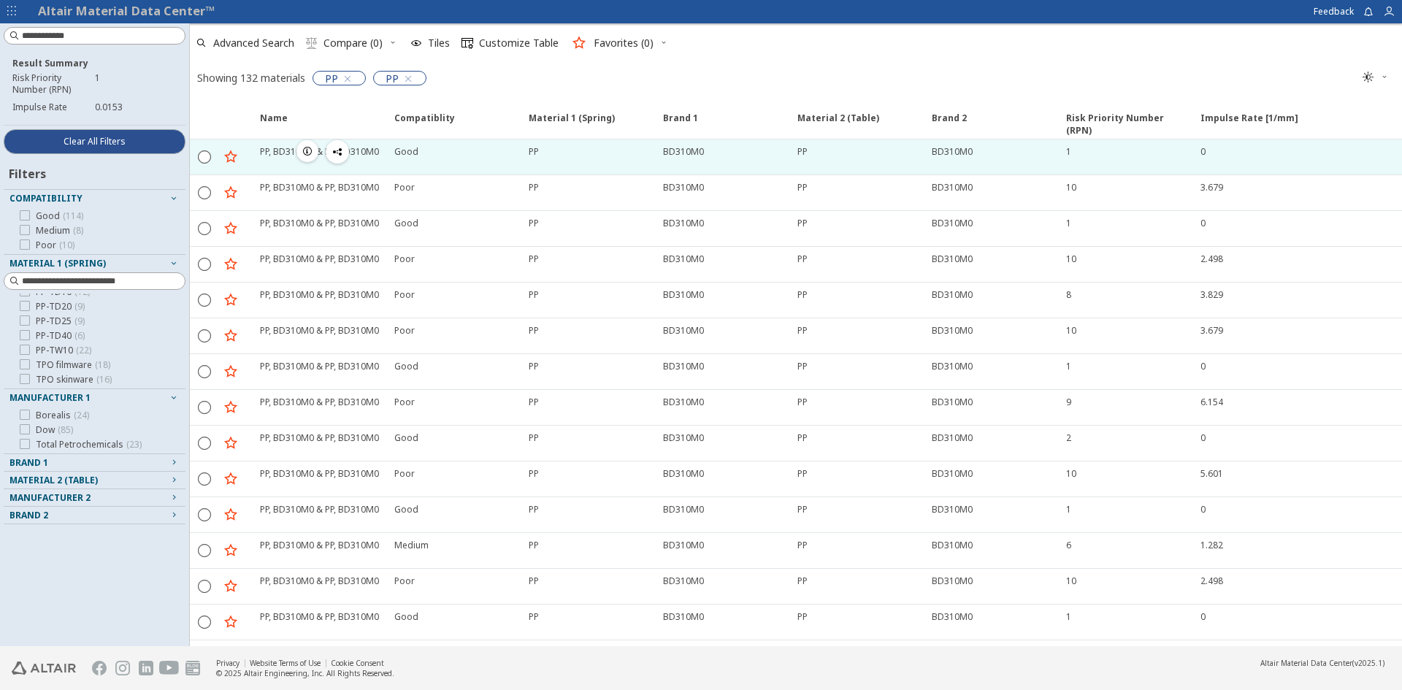
click at [307, 150] on icon "button" at bounding box center [308, 151] width 12 height 12
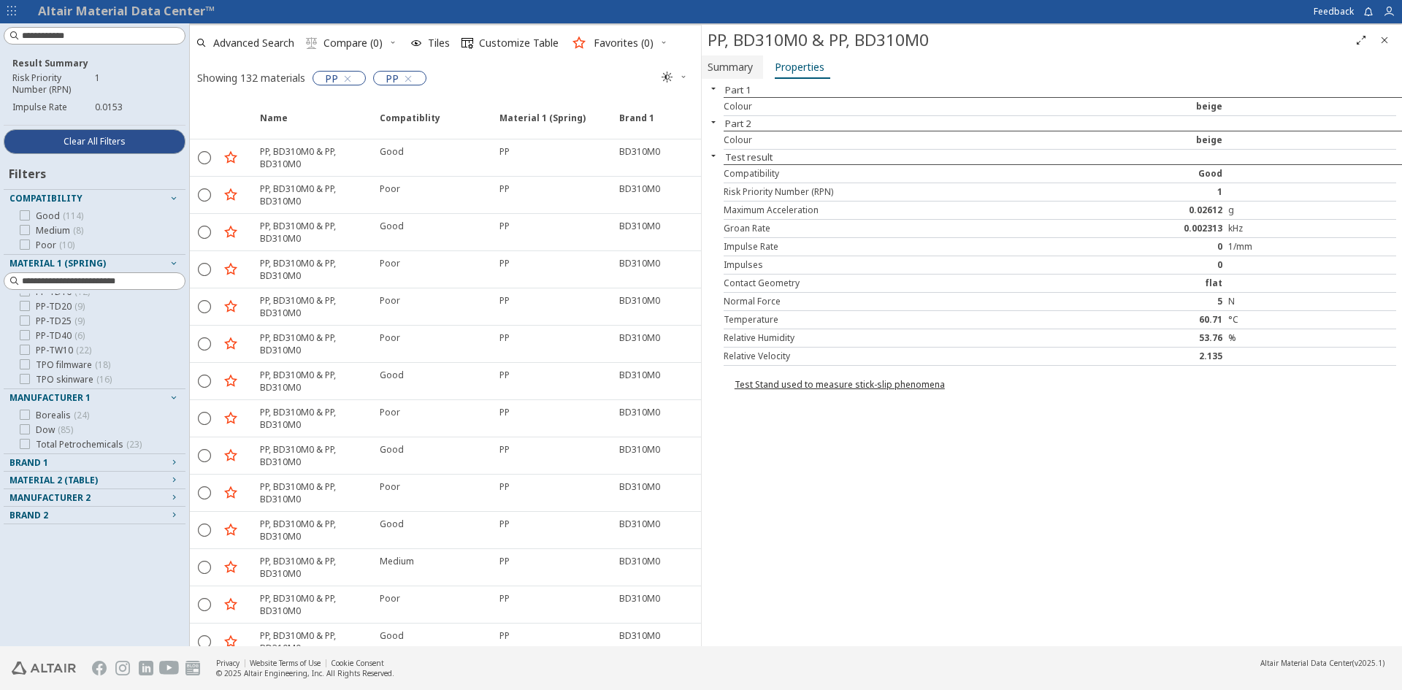
click at [741, 64] on span "Summary" at bounding box center [730, 66] width 45 height 23
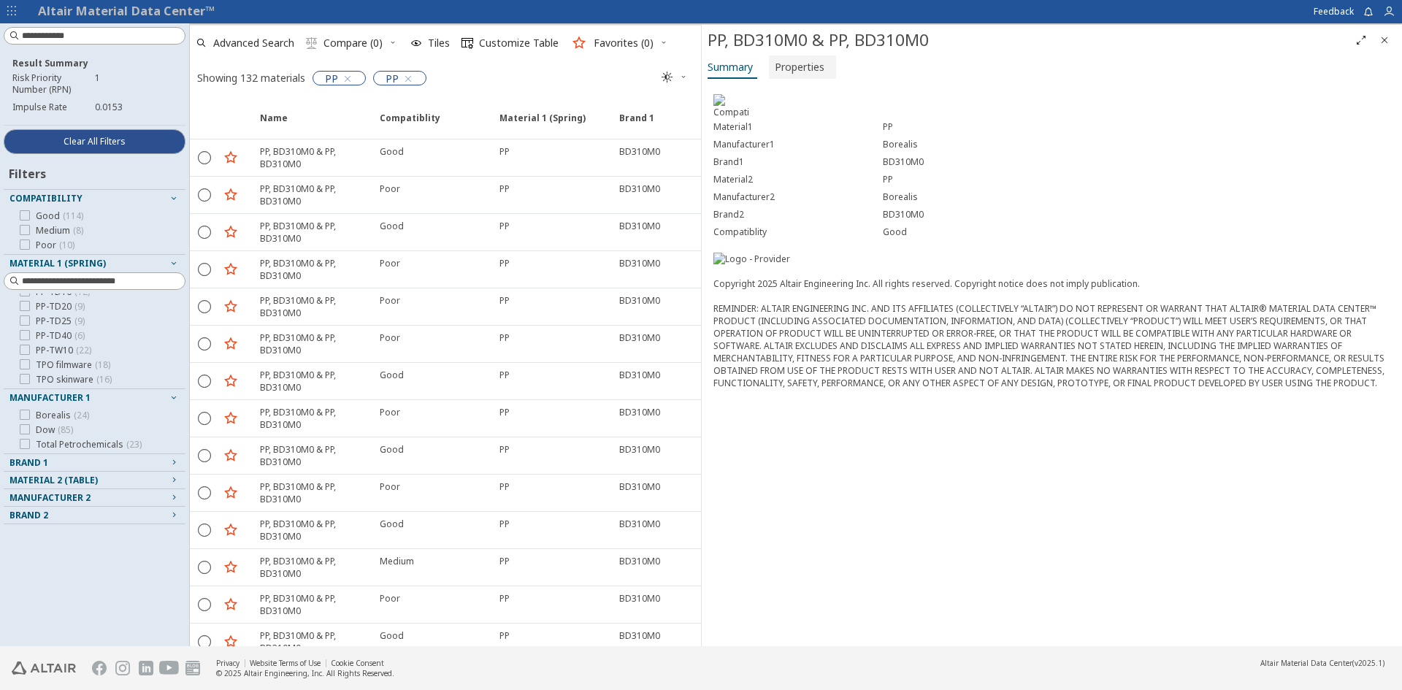
click at [805, 66] on span "Properties" at bounding box center [800, 66] width 50 height 23
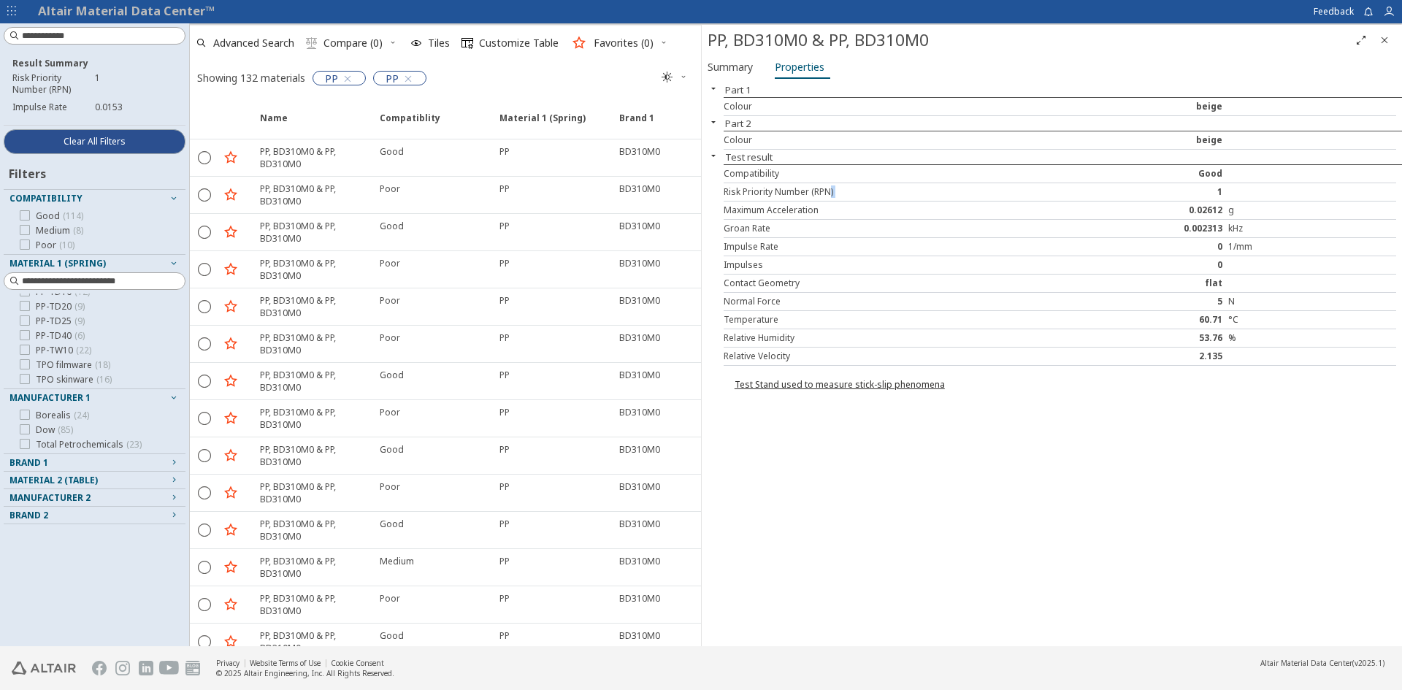
drag, startPoint x: 829, startPoint y: 187, endPoint x: 1212, endPoint y: 185, distance: 382.6
click at [1212, 185] on div "Risk Priority Number (RPN) 1" at bounding box center [1060, 192] width 672 height 18
click at [1230, 184] on div "Risk Priority Number (RPN) 1" at bounding box center [1060, 192] width 672 height 18
drag, startPoint x: 1216, startPoint y: 249, endPoint x: 1254, endPoint y: 248, distance: 38.0
click at [1254, 248] on div "Impulse Rate 0 1/mm" at bounding box center [1060, 247] width 672 height 18
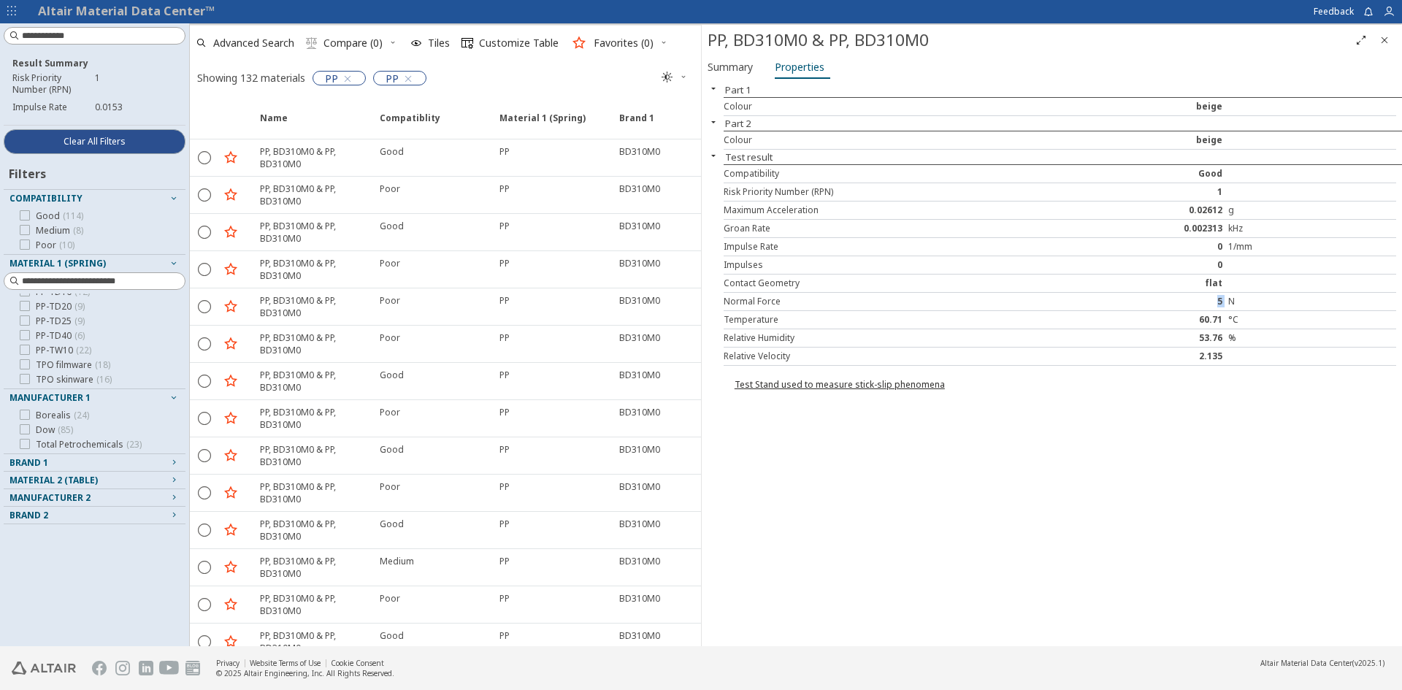
drag, startPoint x: 1208, startPoint y: 304, endPoint x: 1230, endPoint y: 304, distance: 21.2
click at [1227, 304] on div "Normal Force 5 N" at bounding box center [1060, 302] width 672 height 18
click at [927, 565] on div "Part 1 Colour beige Part 2 Colour beige Test result Compatibility Good Risk Pri…" at bounding box center [1052, 365] width 700 height 564
click at [431, 43] on span "Tiles" at bounding box center [439, 43] width 22 height 10
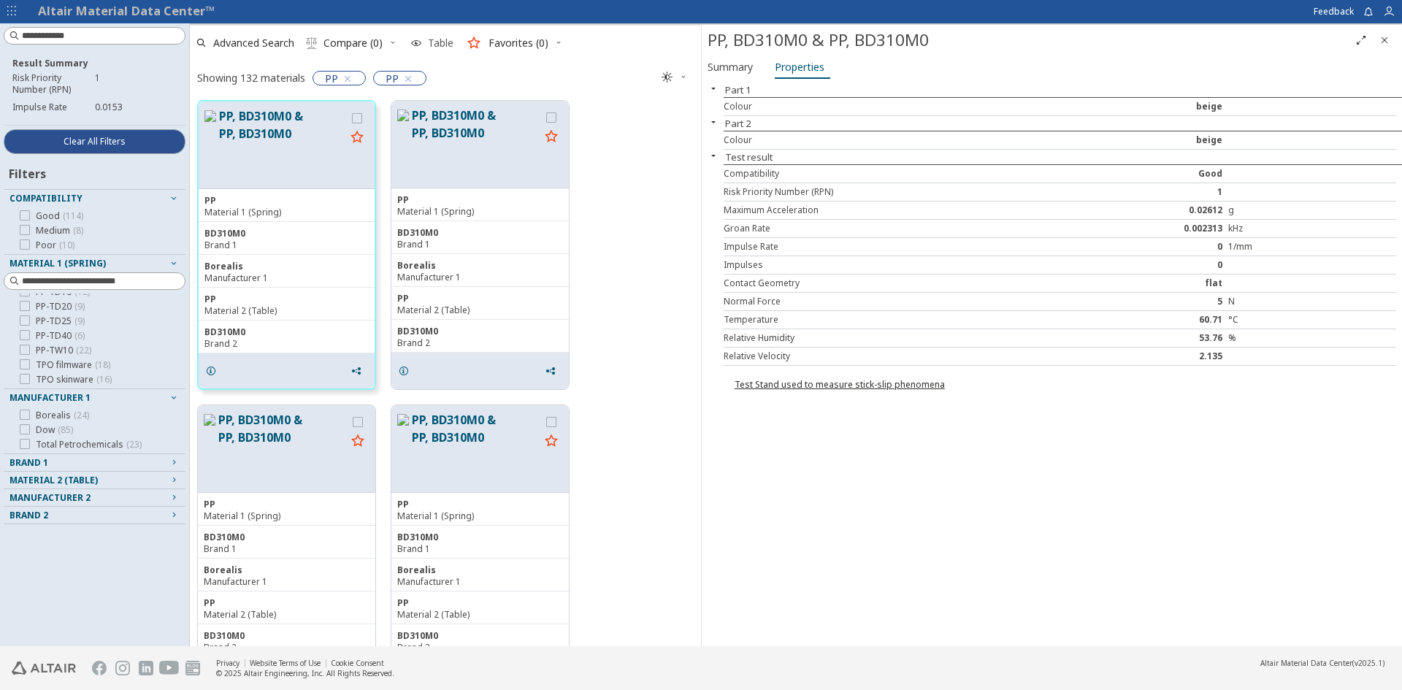
scroll to position [543, 500]
click at [1386, 38] on icon "Close" at bounding box center [1385, 40] width 12 height 12
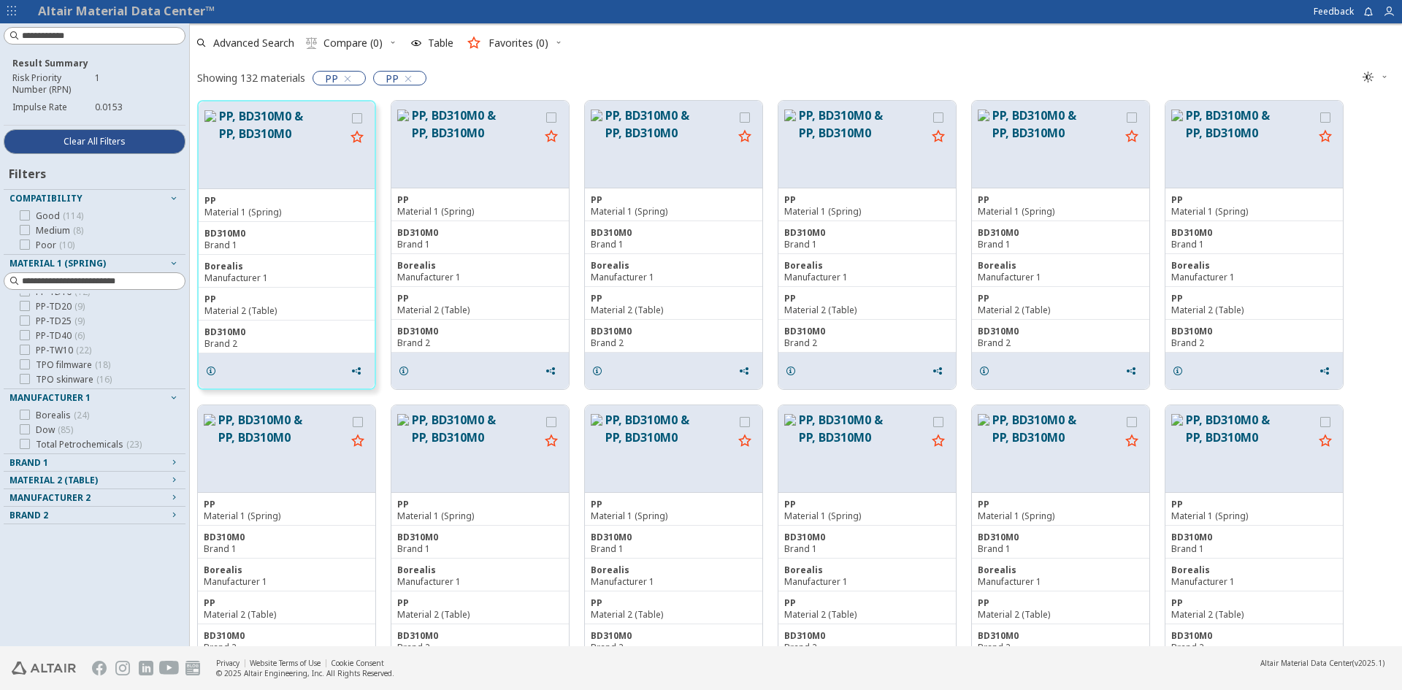
scroll to position [543, 1201]
click at [139, 220] on div "Good ( 114 )" at bounding box center [94, 216] width 170 height 12
click at [738, 36] on div "Advanced Search  Compare (0) Table Favorites (0)" at bounding box center [790, 43] width 1200 height 32
click at [93, 246] on div "Poor ( 10 )" at bounding box center [94, 245] width 170 height 12
click at [33, 248] on label "Poor ( 10 )" at bounding box center [47, 245] width 55 height 12
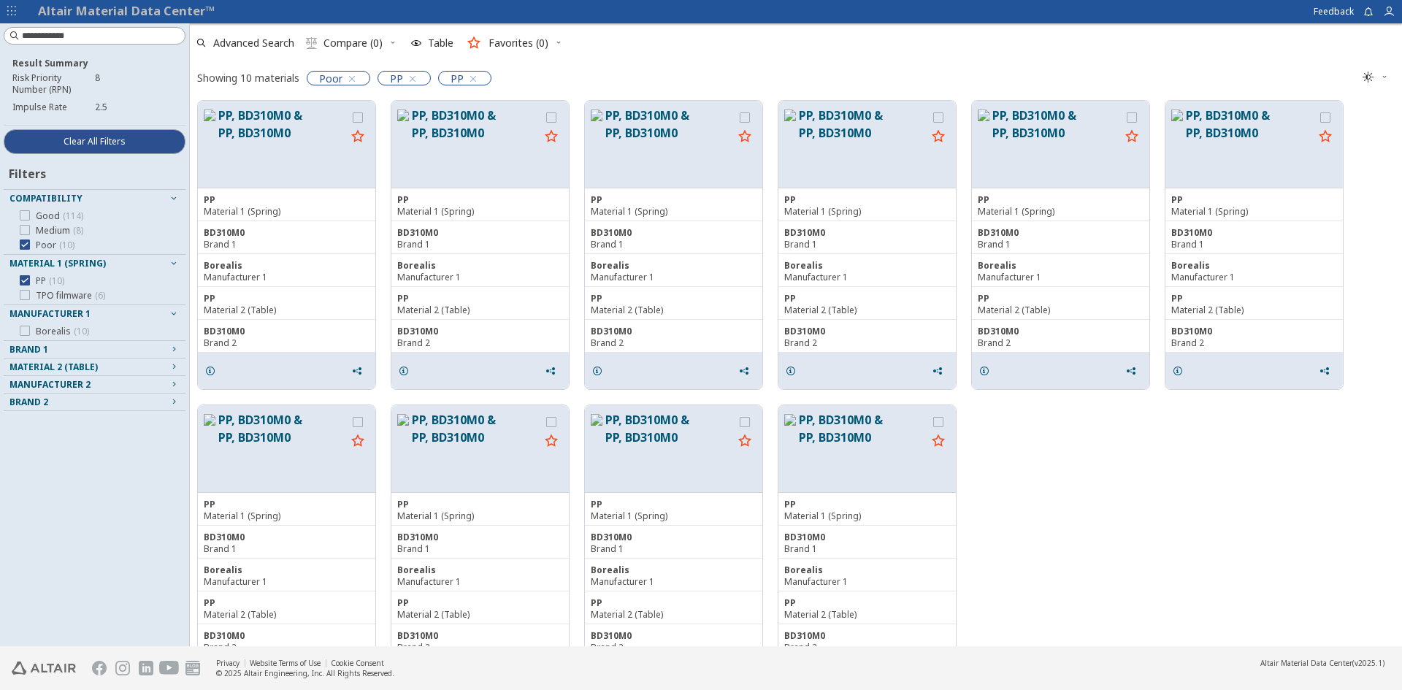
click at [32, 247] on label "Poor ( 10 )" at bounding box center [47, 245] width 55 height 12
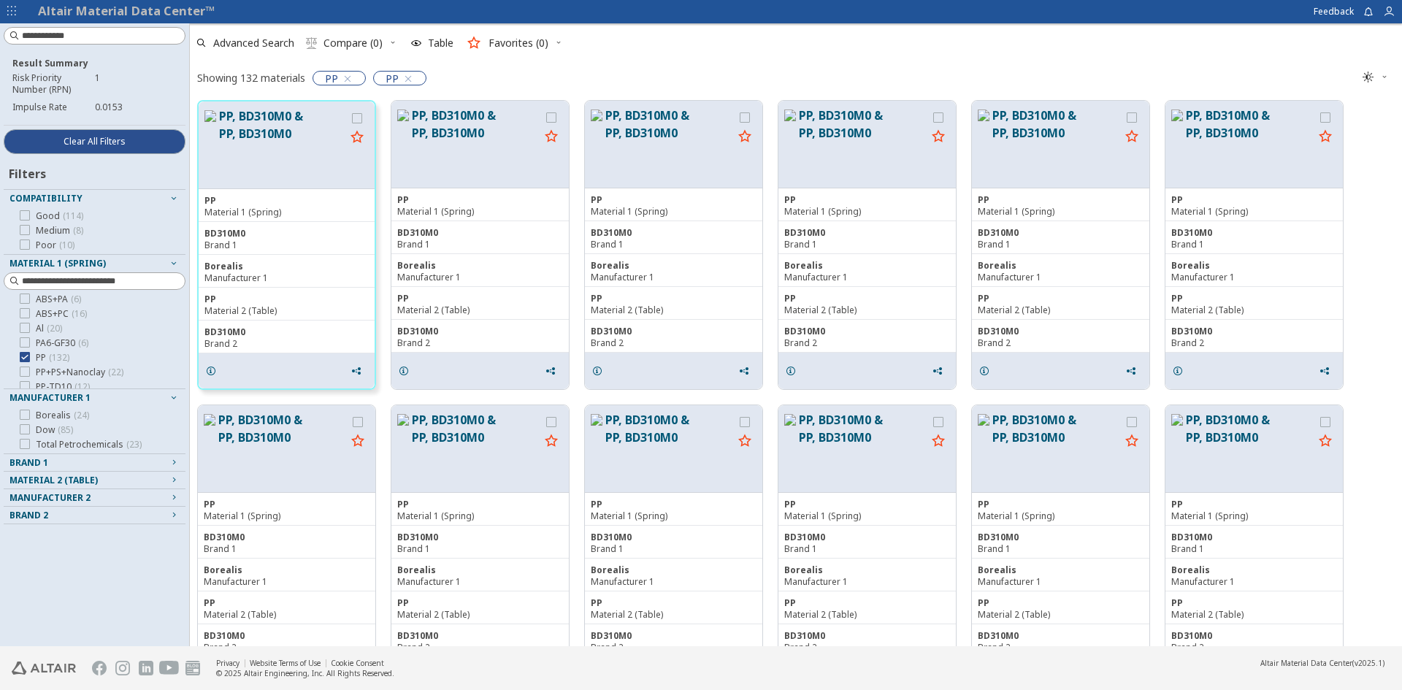
scroll to position [39, 0]
click at [159, 421] on div "Borealis ( 24 )" at bounding box center [94, 416] width 170 height 12
click at [76, 396] on span "Manufacturer 1" at bounding box center [49, 397] width 81 height 12
click at [91, 468] on div "Brand 1" at bounding box center [88, 463] width 158 height 12
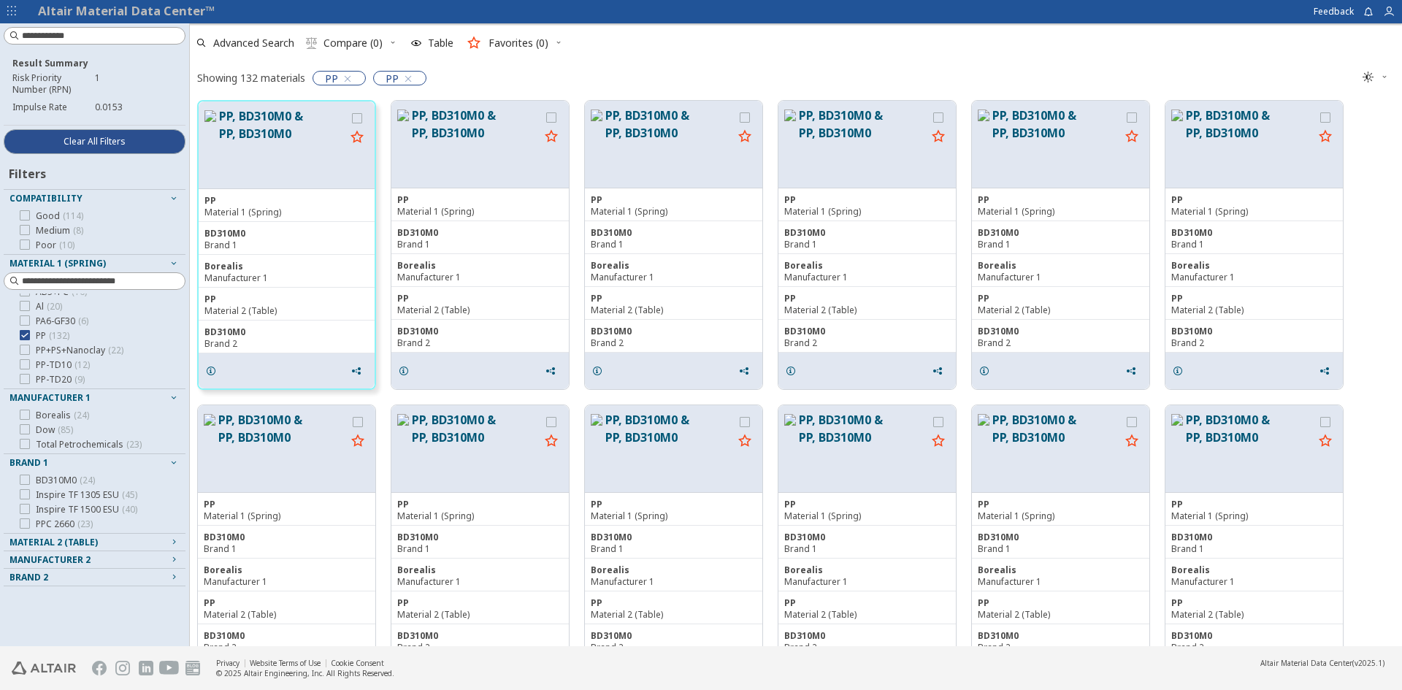
click at [79, 536] on span "Material 2 (Table)" at bounding box center [94, 543] width 170 height 18
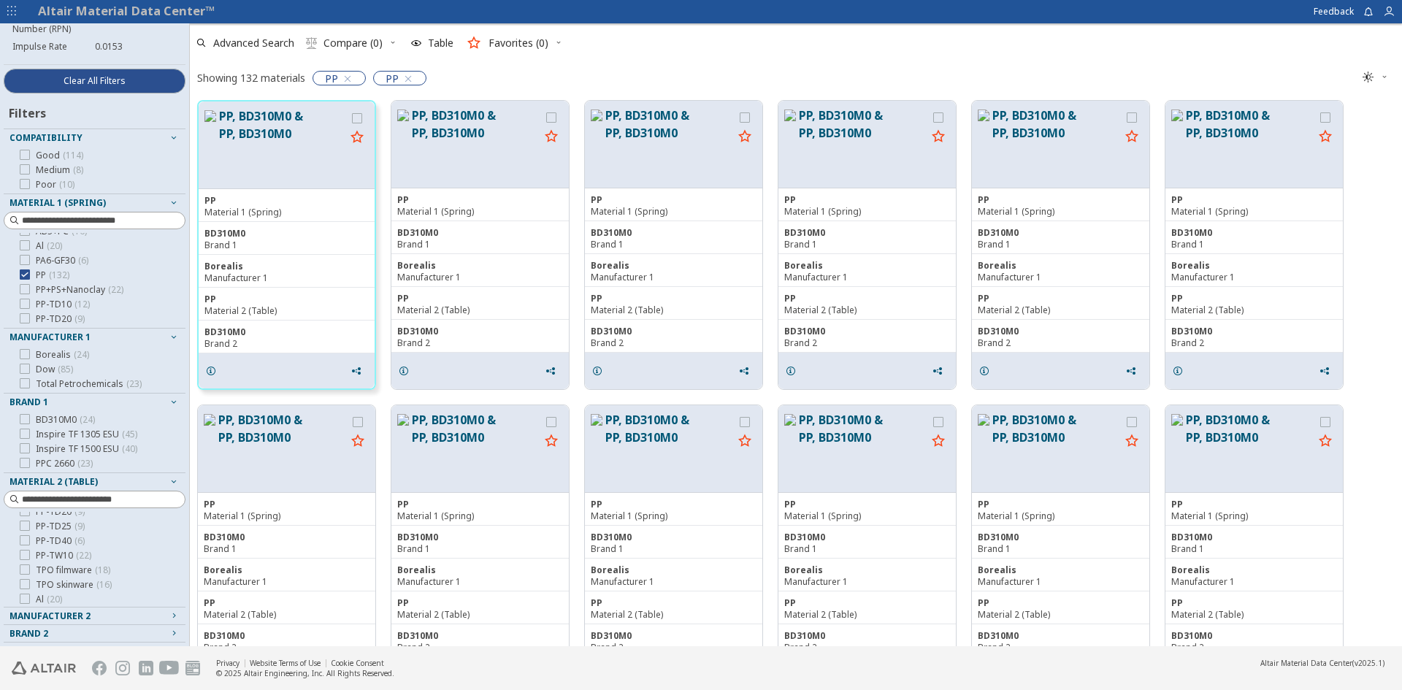
scroll to position [112, 0]
click at [447, 40] on span "Table" at bounding box center [441, 43] width 26 height 10
